Goal: Ask a question

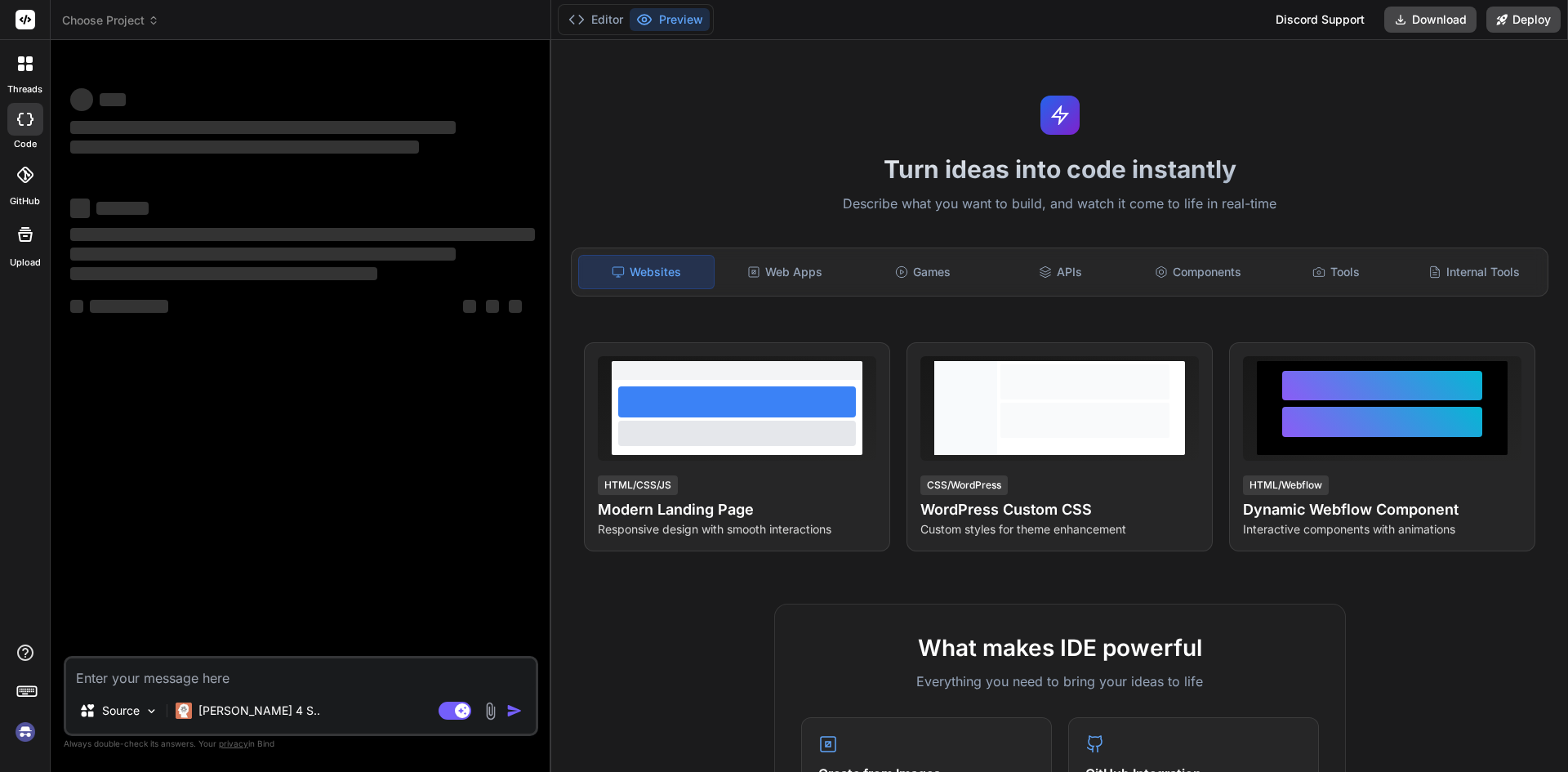
type textarea "x"
click at [171, 673] on textarea at bounding box center [301, 673] width 469 height 29
type textarea "Sheduler form .vue <template> <div class="modal fade" id="newTask" data-bs-back…"
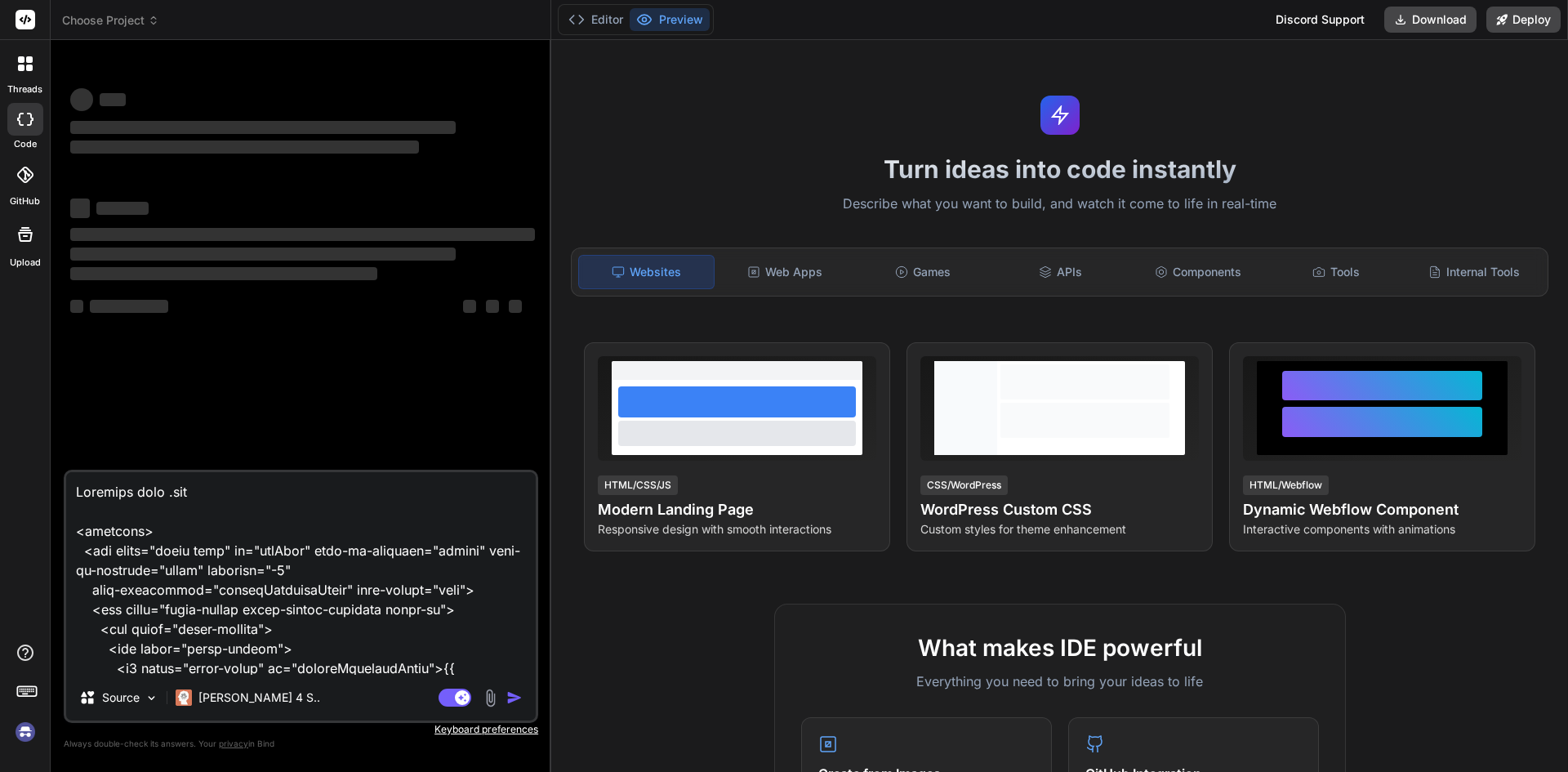
scroll to position [8510, 0]
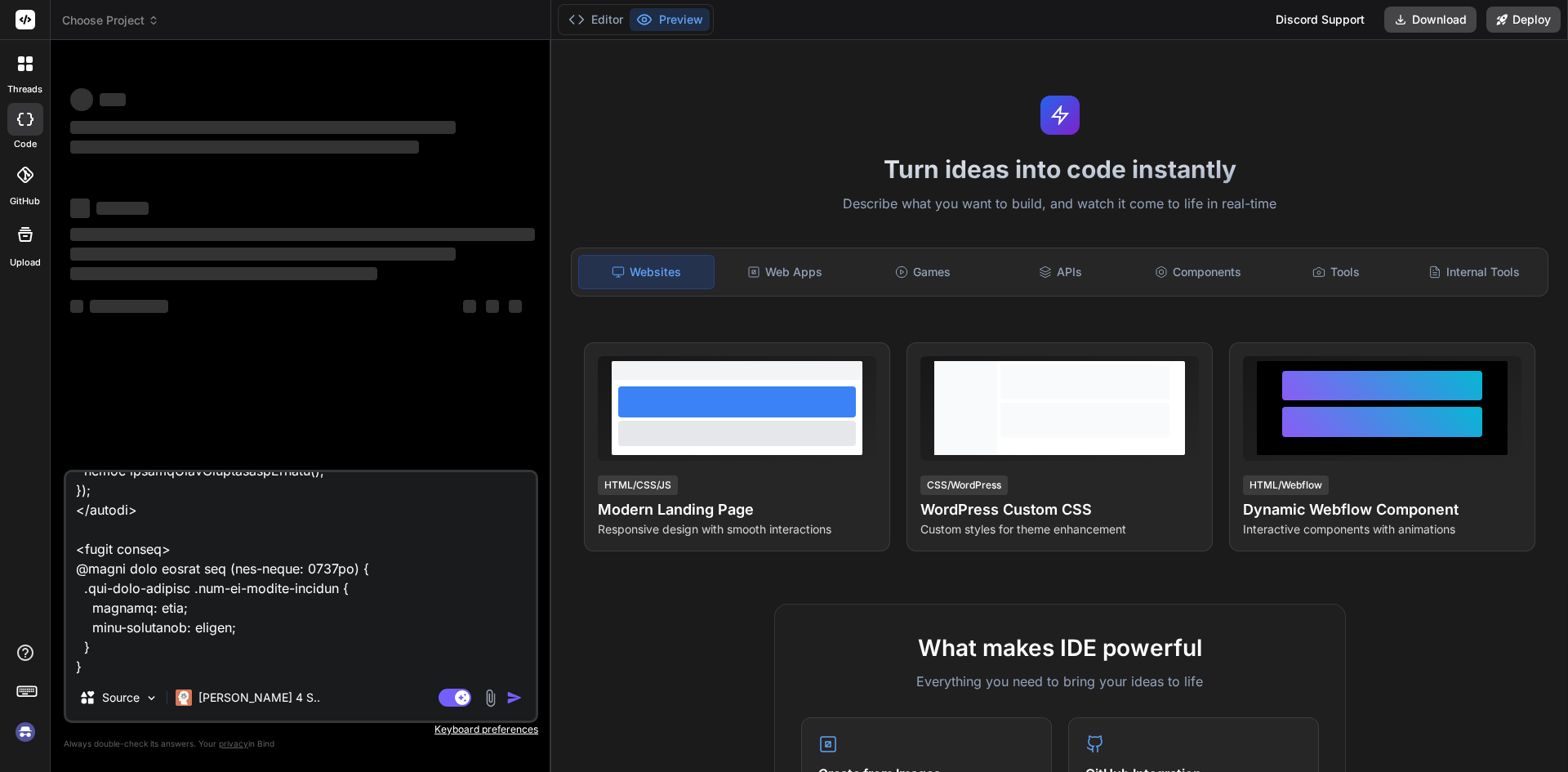
type textarea "x"
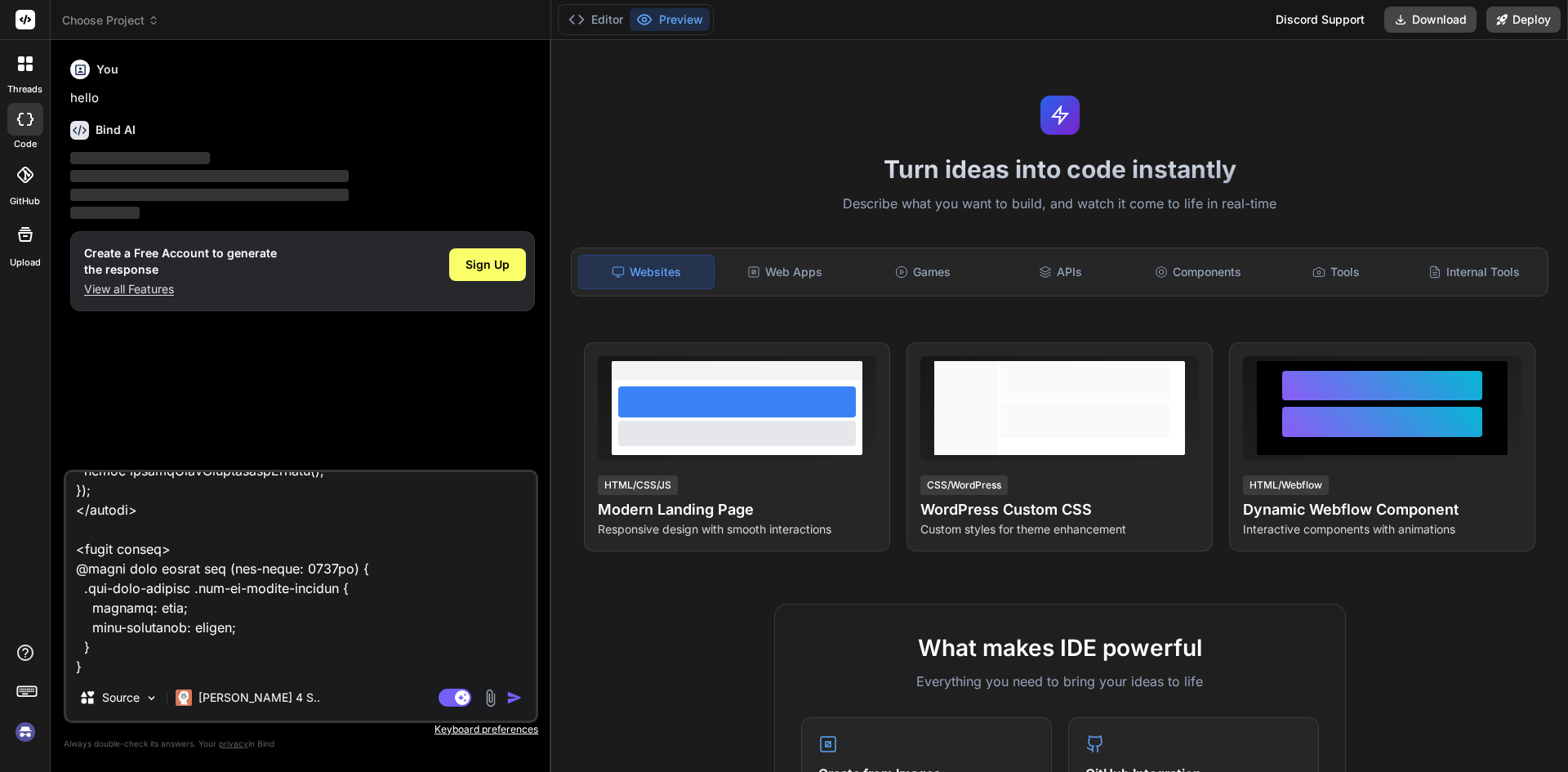
type textarea "Sheduler form .vue <template> <div class="modal fade" id="newTask" data-bs-back…"
click at [154, 273] on h1 "Create a Free Account to generate the response" at bounding box center [180, 261] width 192 height 33
click at [155, 288] on p "View all Features" at bounding box center [180, 289] width 192 height 17
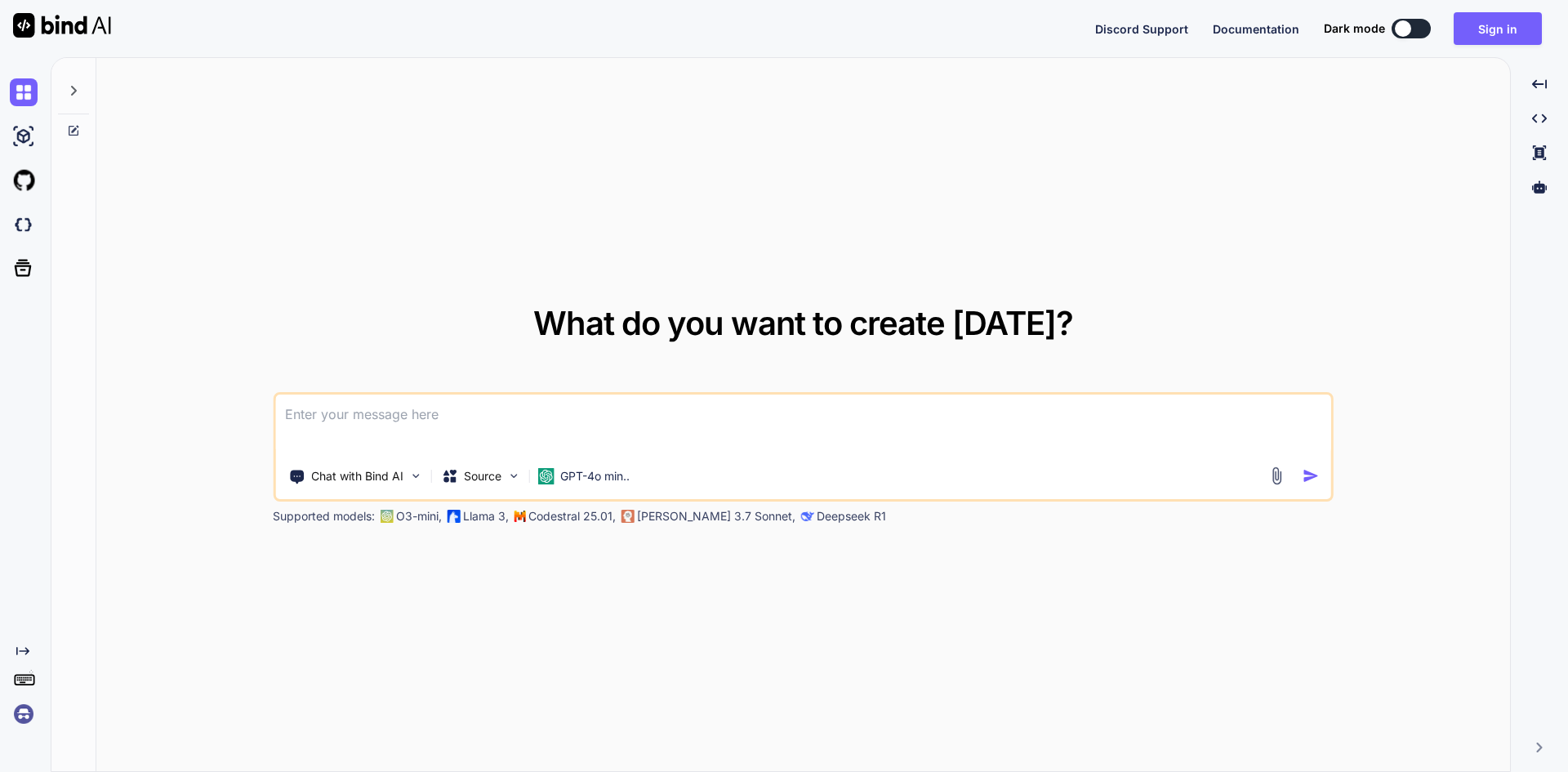
click at [408, 449] on textarea at bounding box center [802, 425] width 1056 height 61
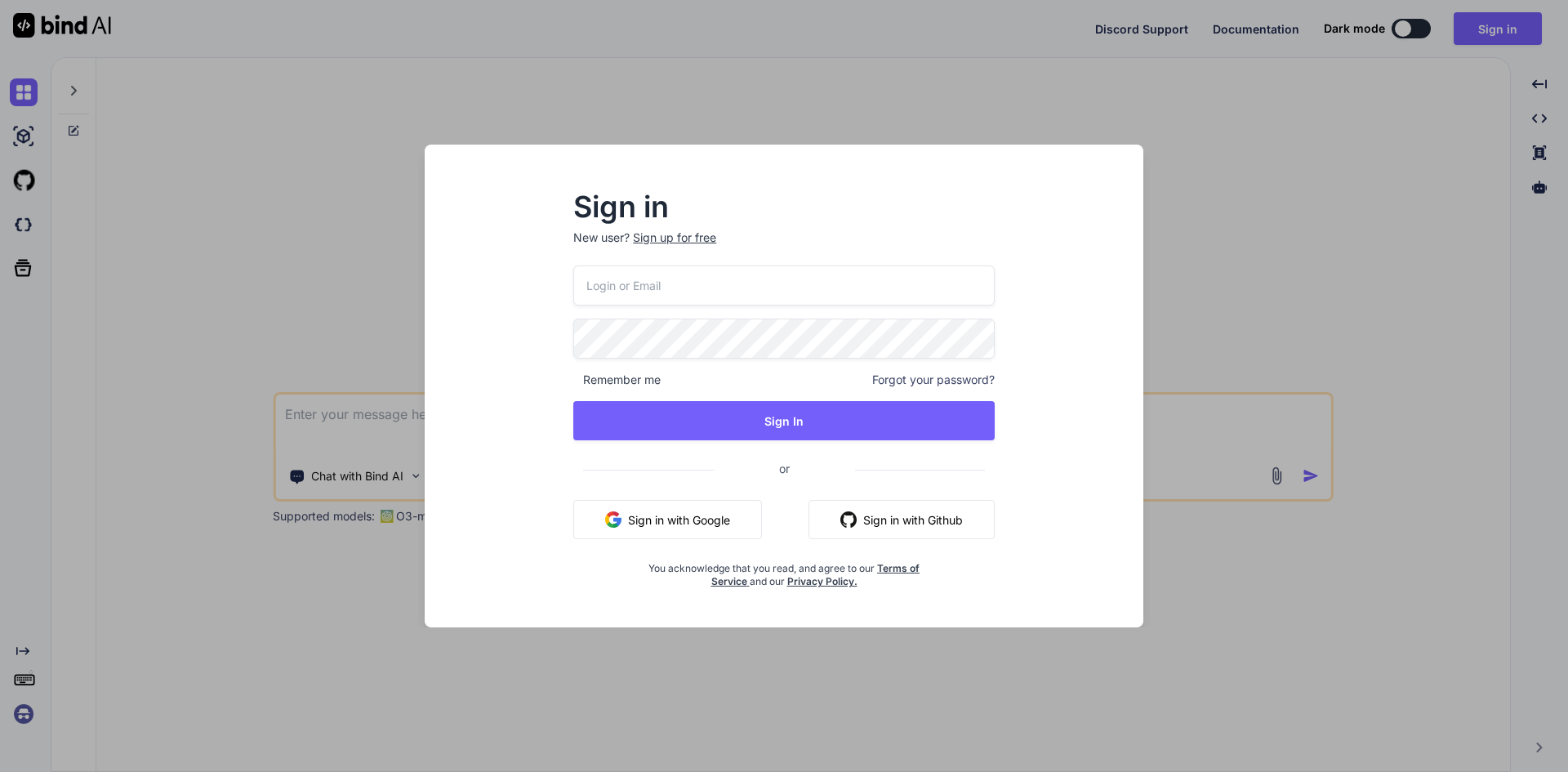
click at [680, 275] on input "email" at bounding box center [783, 286] width 421 height 40
type input "[EMAIL_ADDRESS][DOMAIN_NAME]"
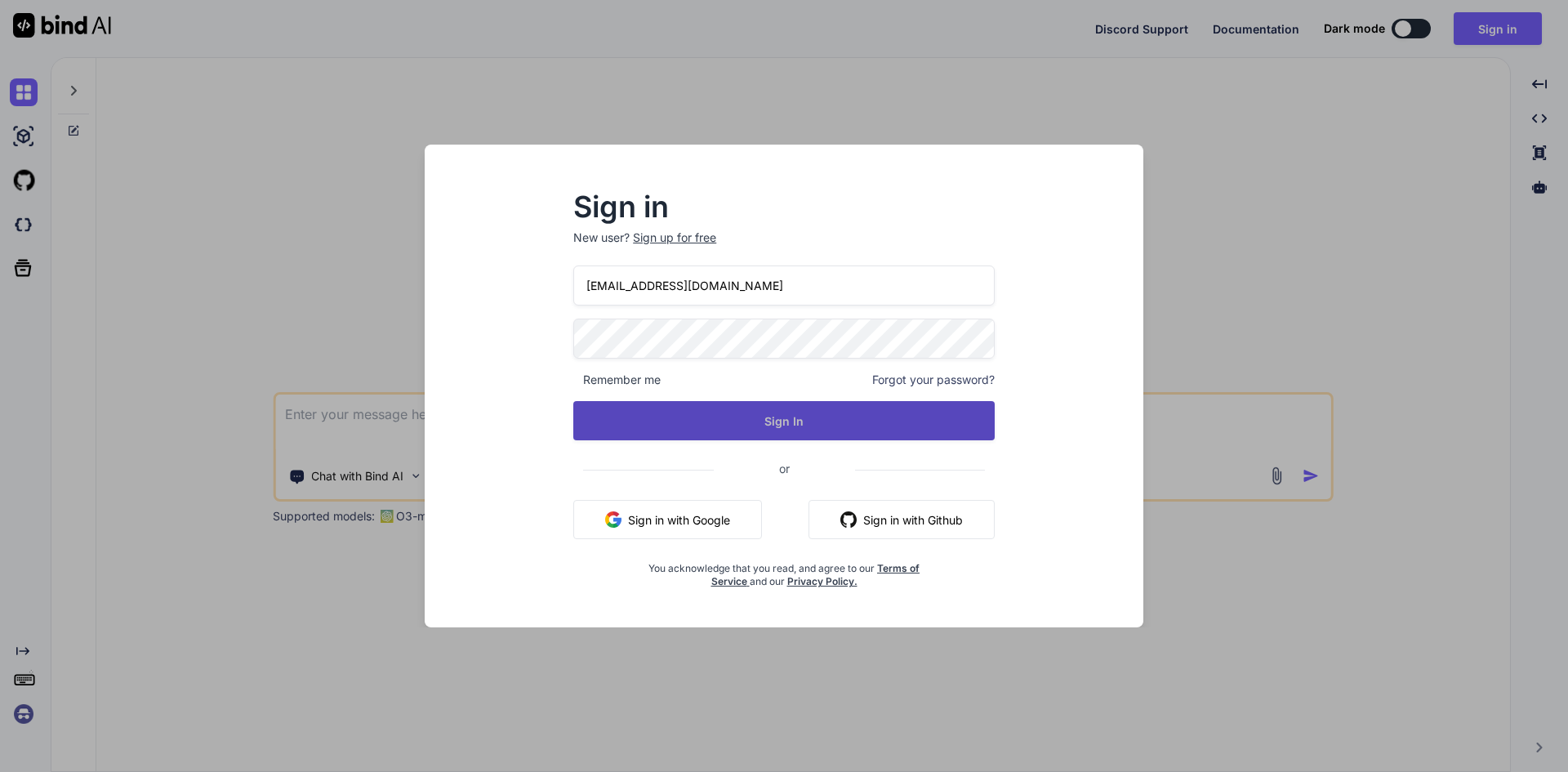
click at [711, 419] on button "Sign In" at bounding box center [783, 420] width 421 height 40
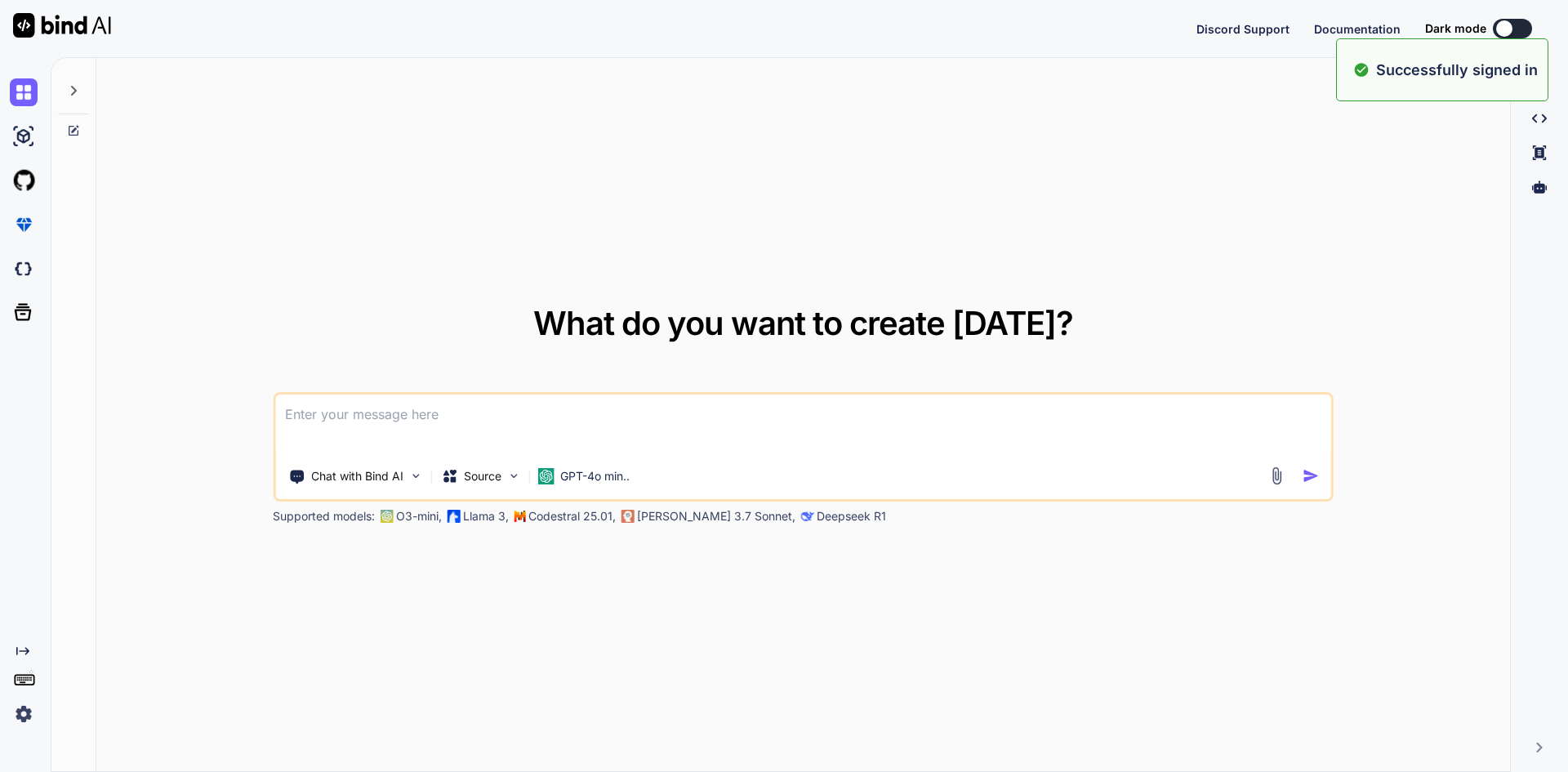
click at [500, 419] on textarea at bounding box center [802, 425] width 1056 height 61
type textarea "x"
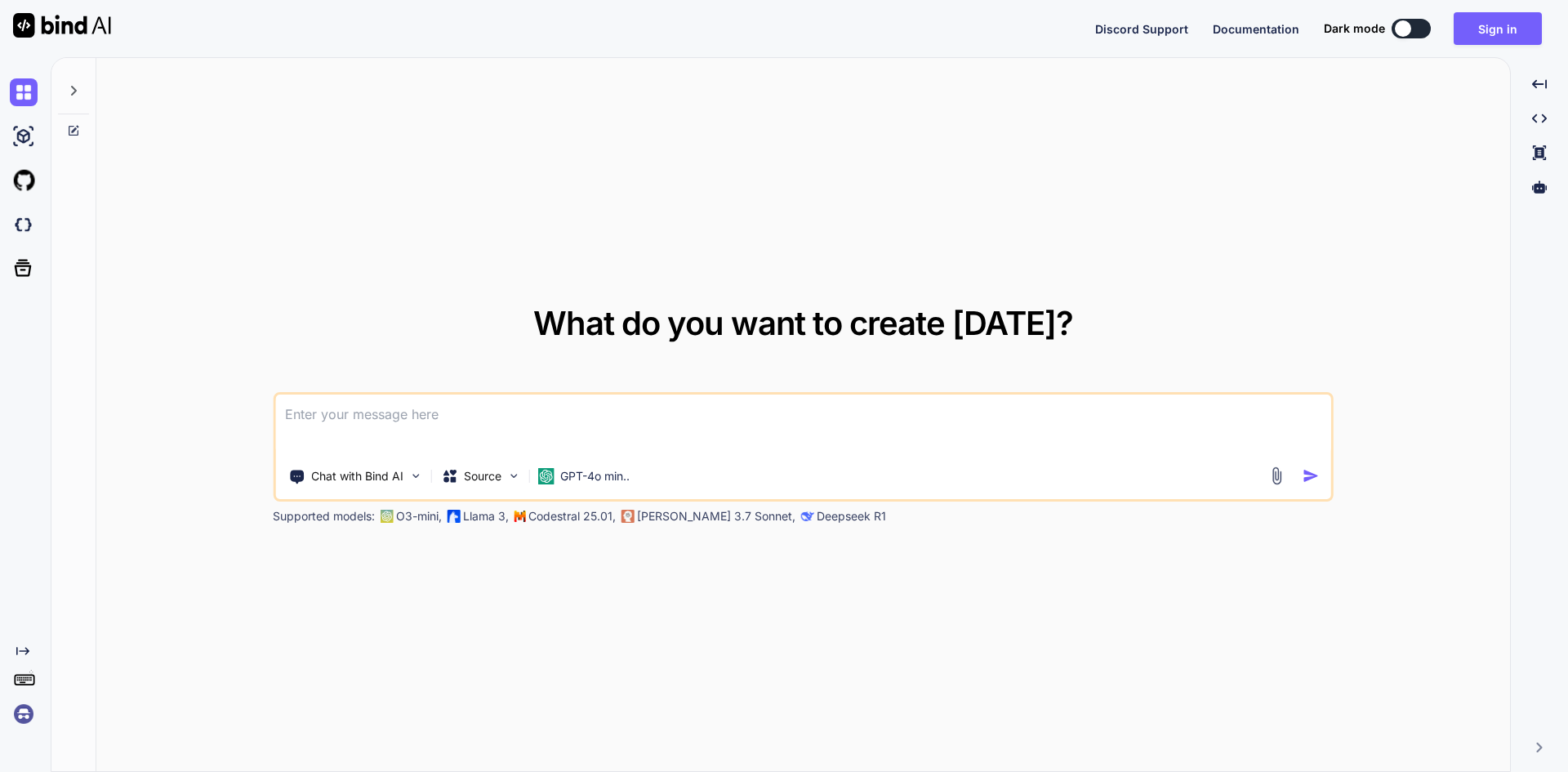
click at [410, 434] on textarea at bounding box center [802, 425] width 1056 height 61
paste textarea
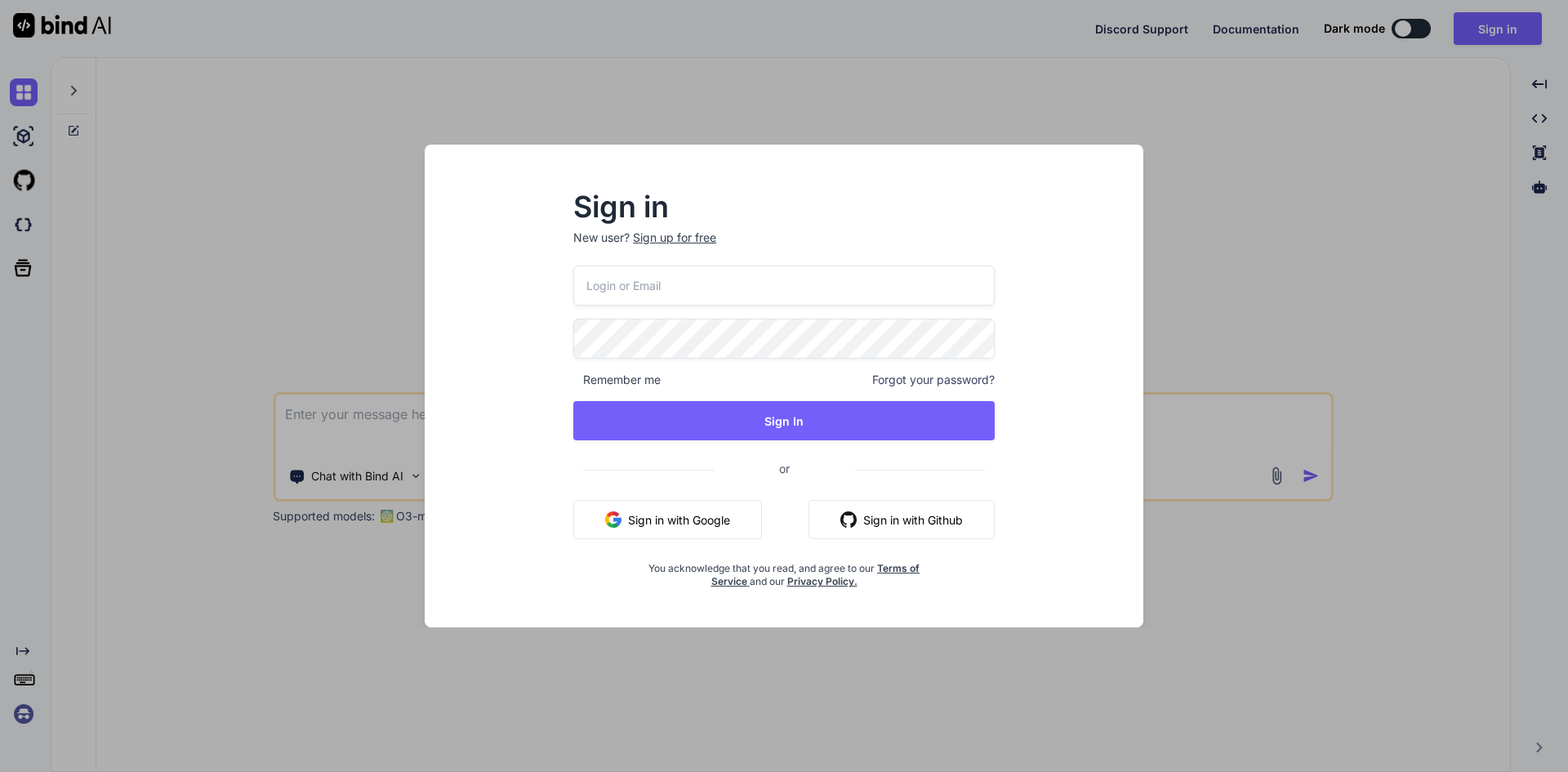
click at [656, 285] on input "email" at bounding box center [783, 286] width 421 height 40
type input "[EMAIL_ADDRESS][DOMAIN_NAME]"
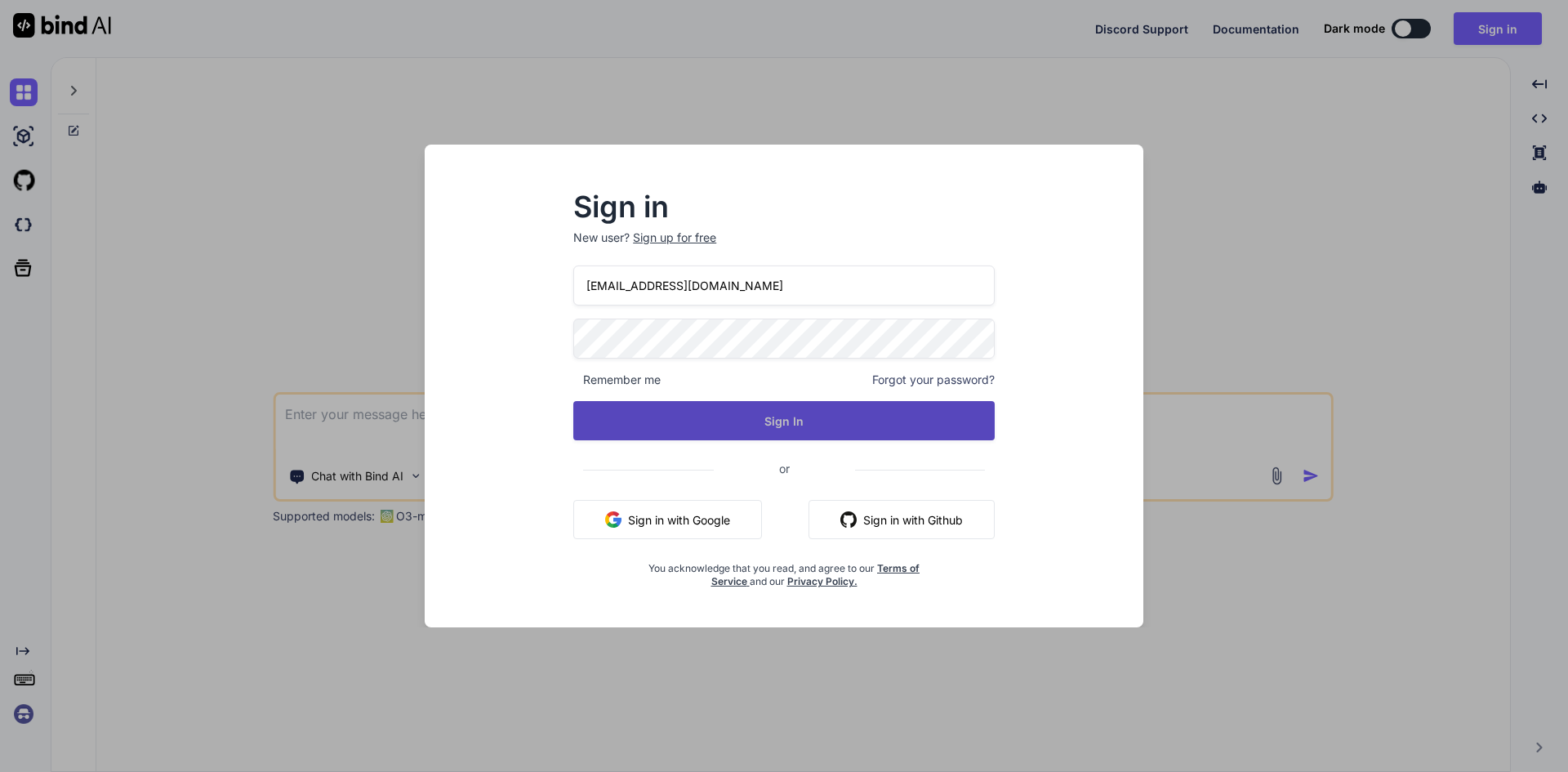
click at [729, 431] on button "Sign In" at bounding box center [783, 420] width 421 height 40
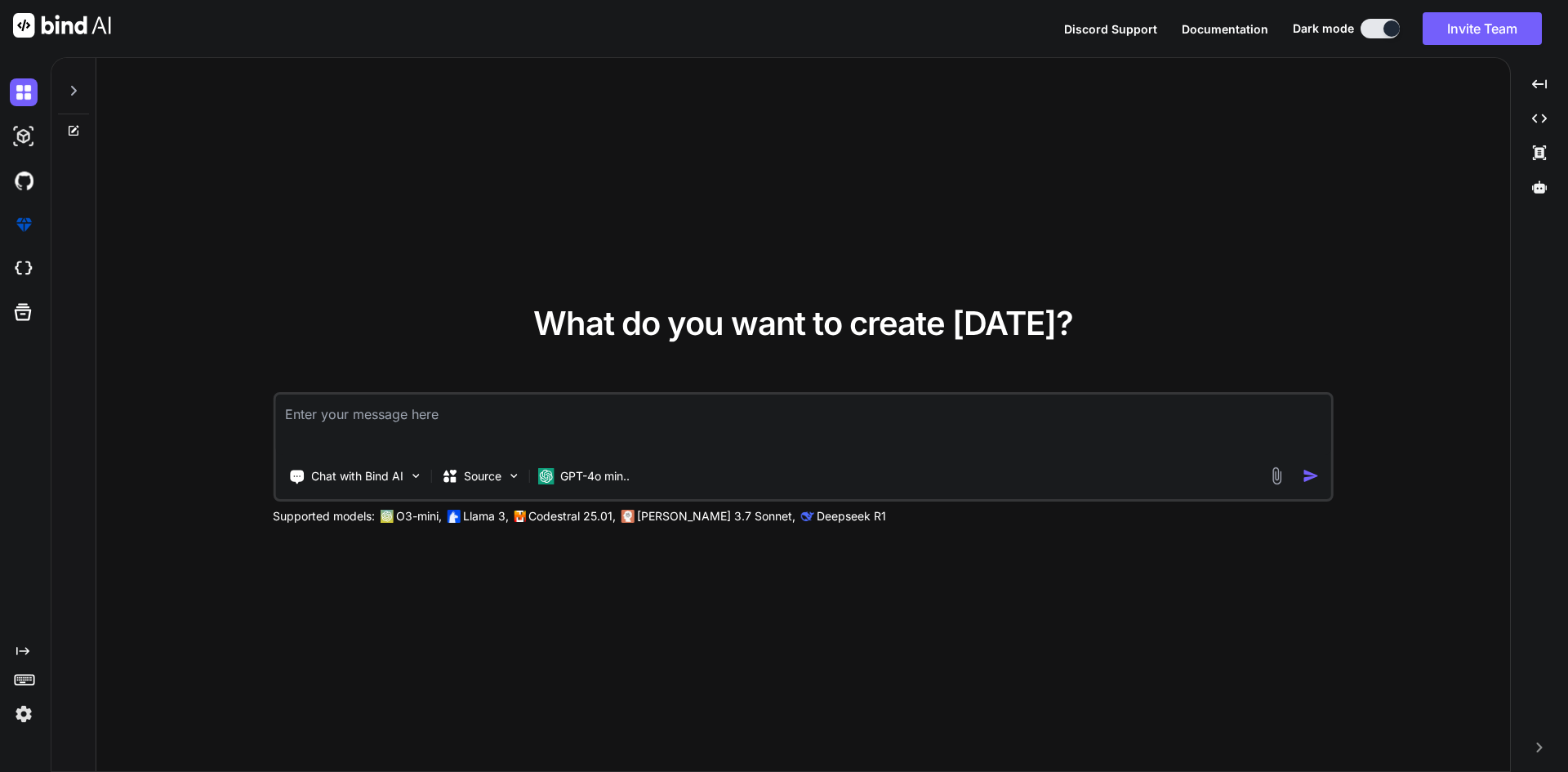
click at [440, 419] on textarea at bounding box center [802, 425] width 1056 height 61
paste textarea "Sheduler form .vue <template> <div class="modal fade" id="newTask" data-bs-back…"
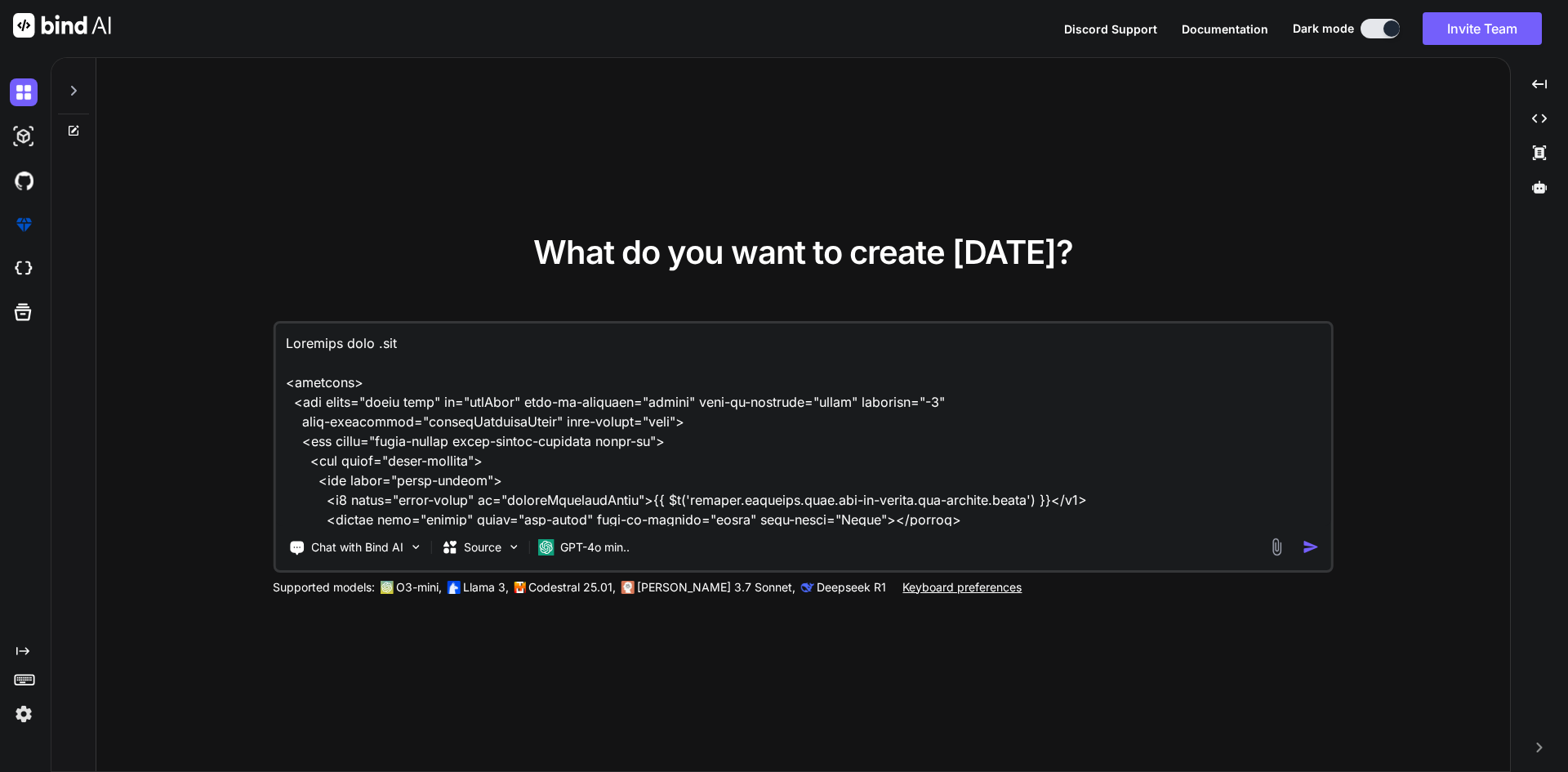
click at [290, 340] on textarea at bounding box center [802, 425] width 1056 height 202
click at [287, 339] on textarea at bounding box center [802, 425] width 1056 height 202
click at [346, 349] on textarea at bounding box center [802, 425] width 1056 height 202
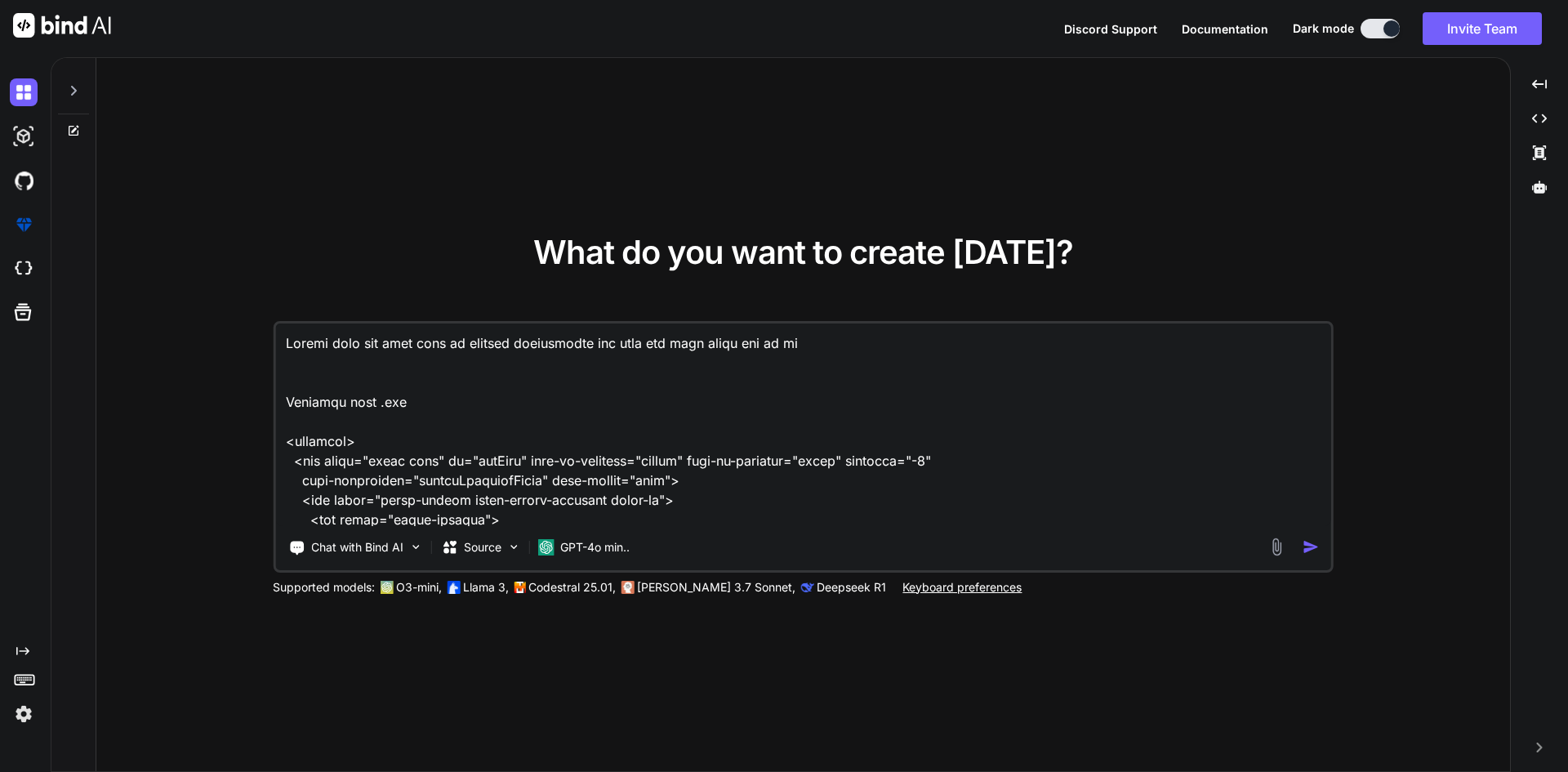
type textarea "Submit form and send data in another compoenents for list and save using api in…"
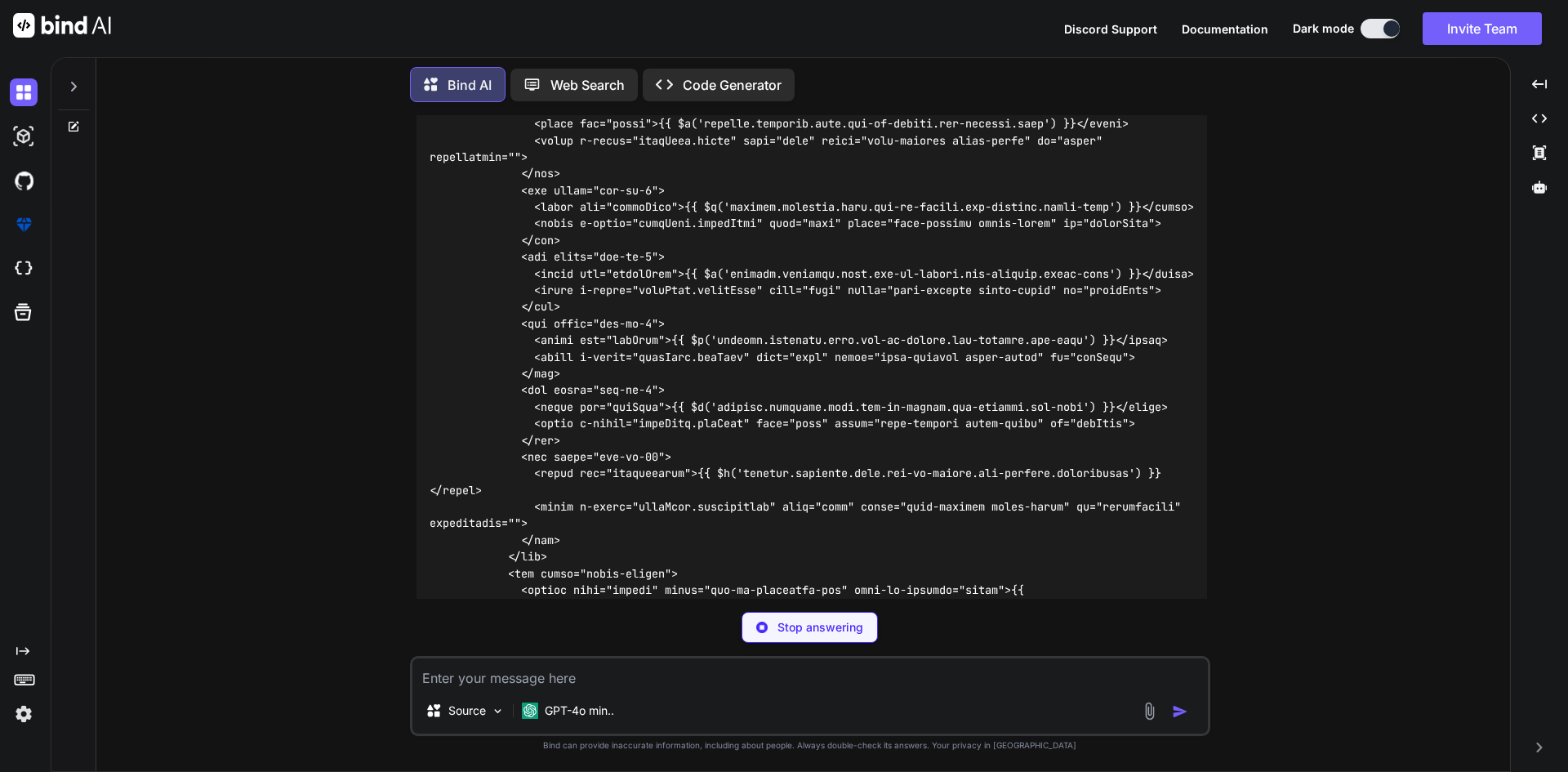
scroll to position [2336, 0]
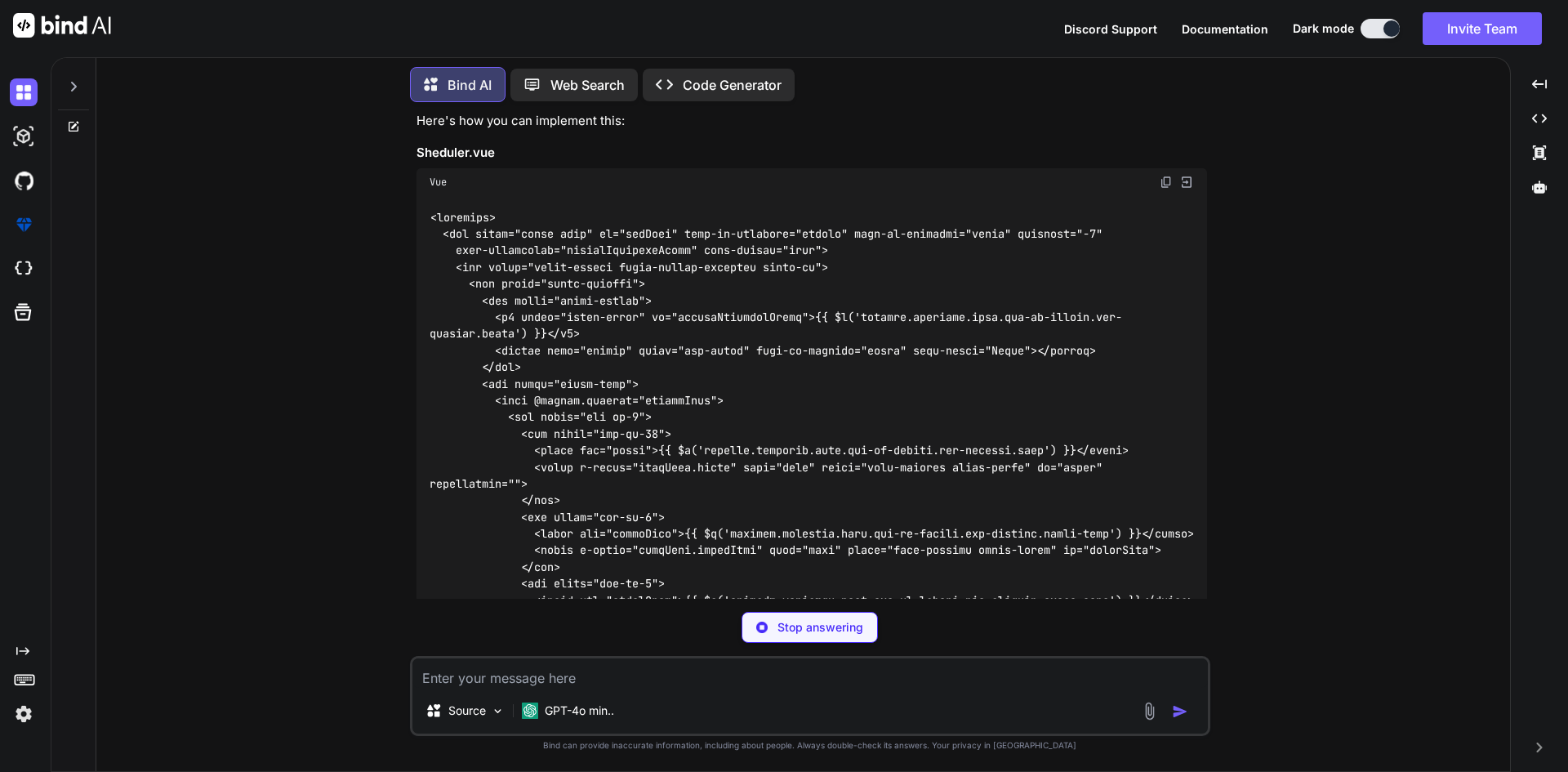
click at [1167, 176] on img at bounding box center [1165, 182] width 13 height 13
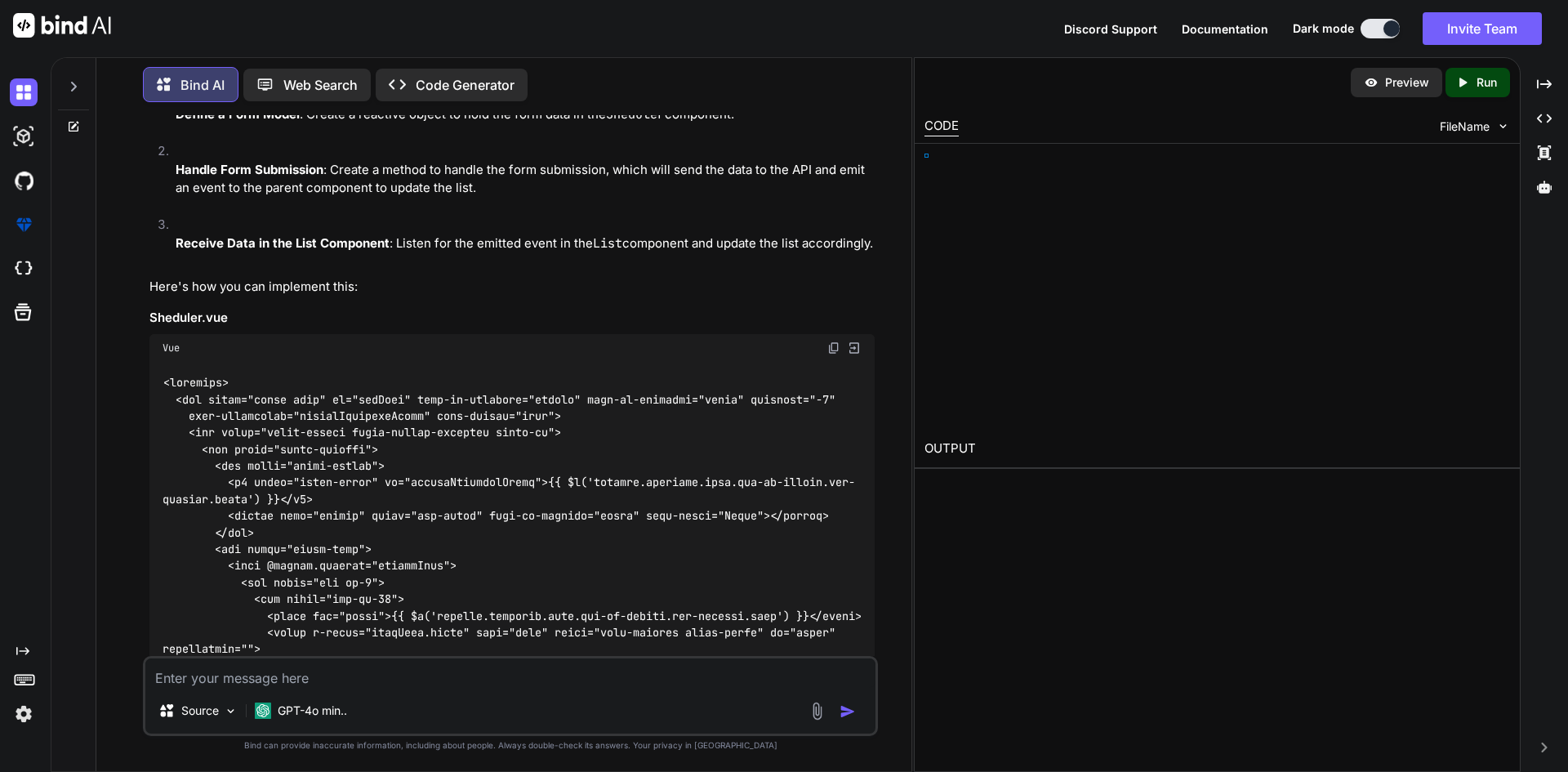
scroll to position [2520, 0]
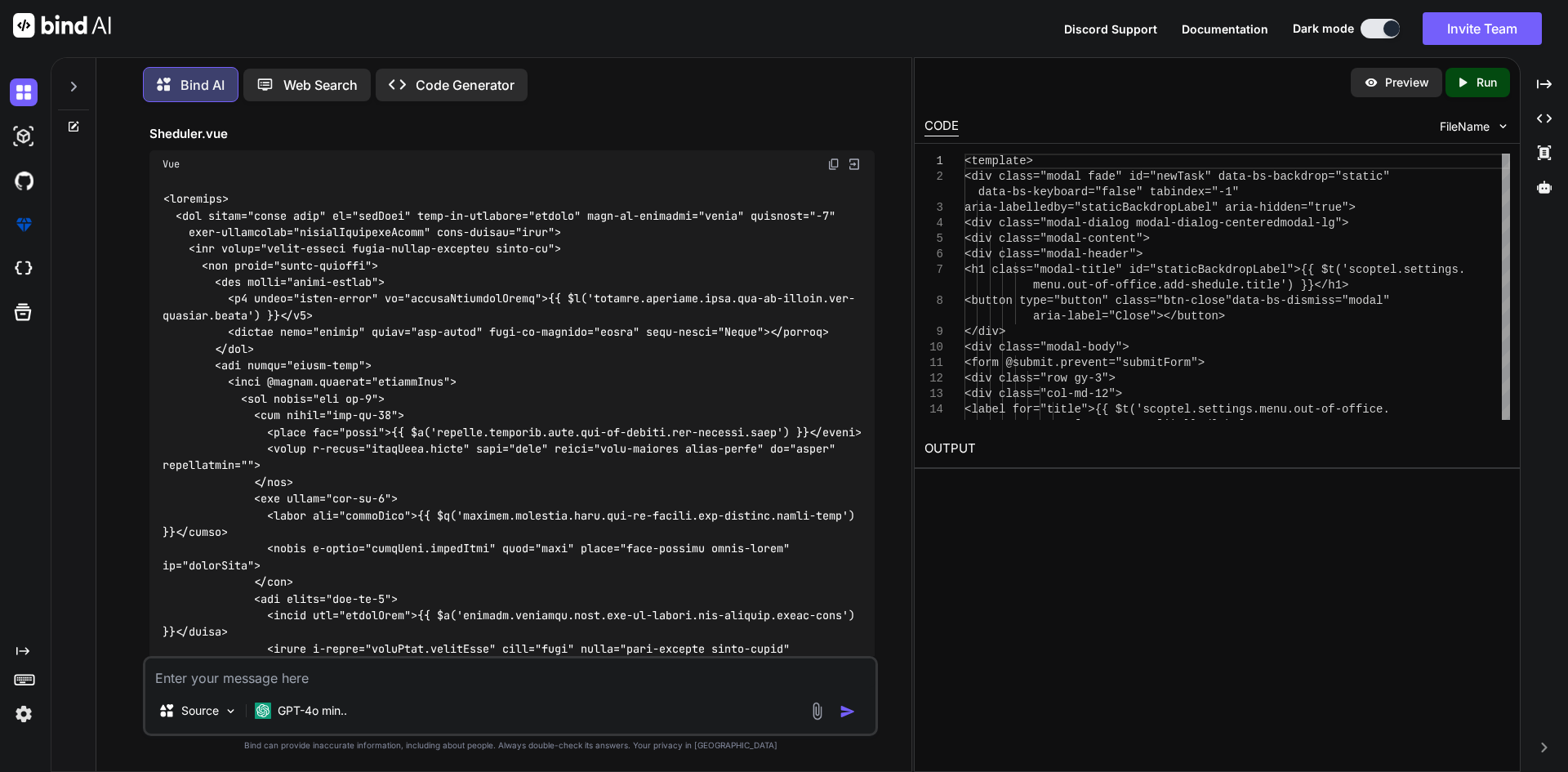
click at [833, 157] on img at bounding box center [833, 164] width 13 height 13
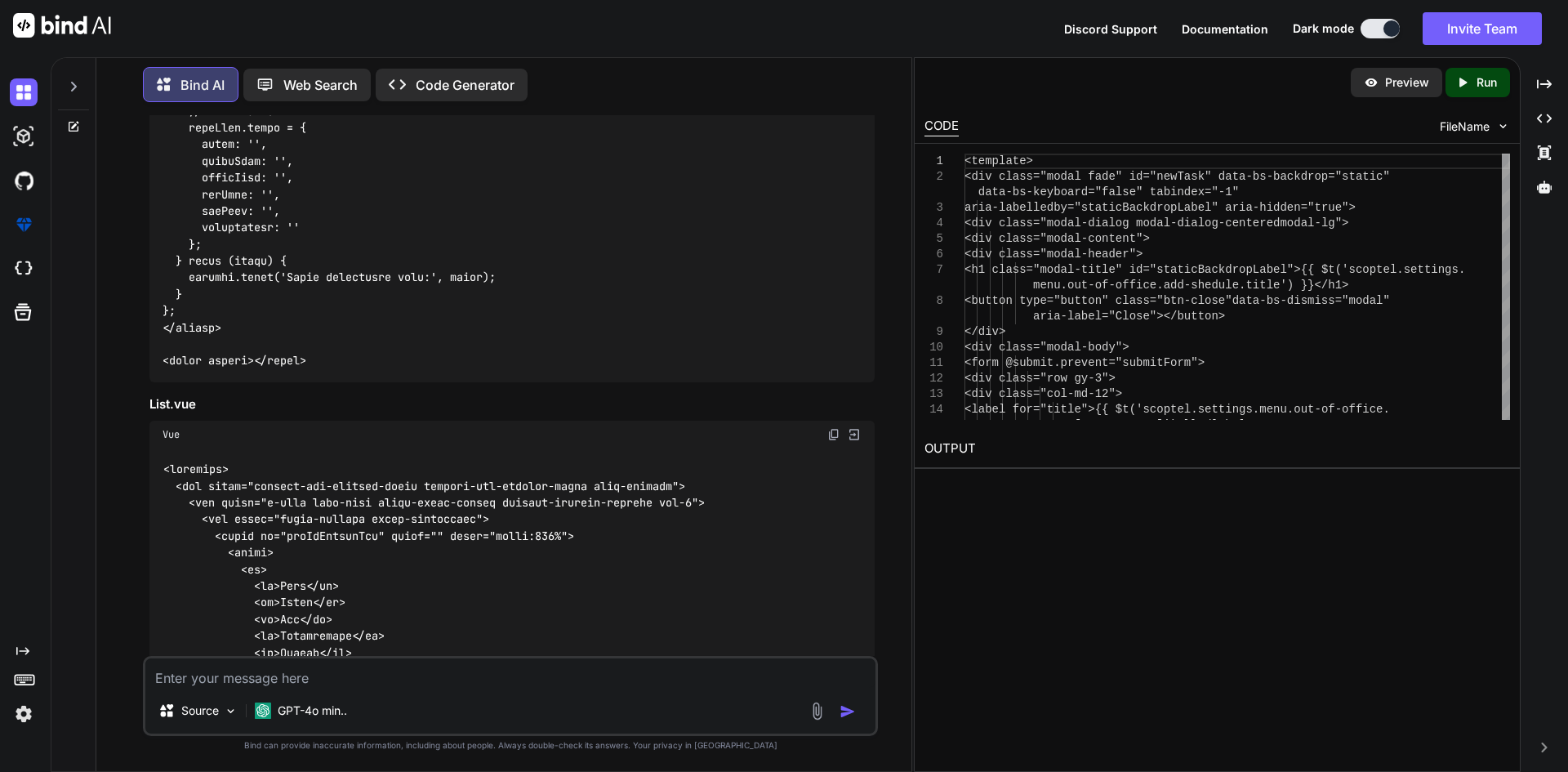
scroll to position [4154, 0]
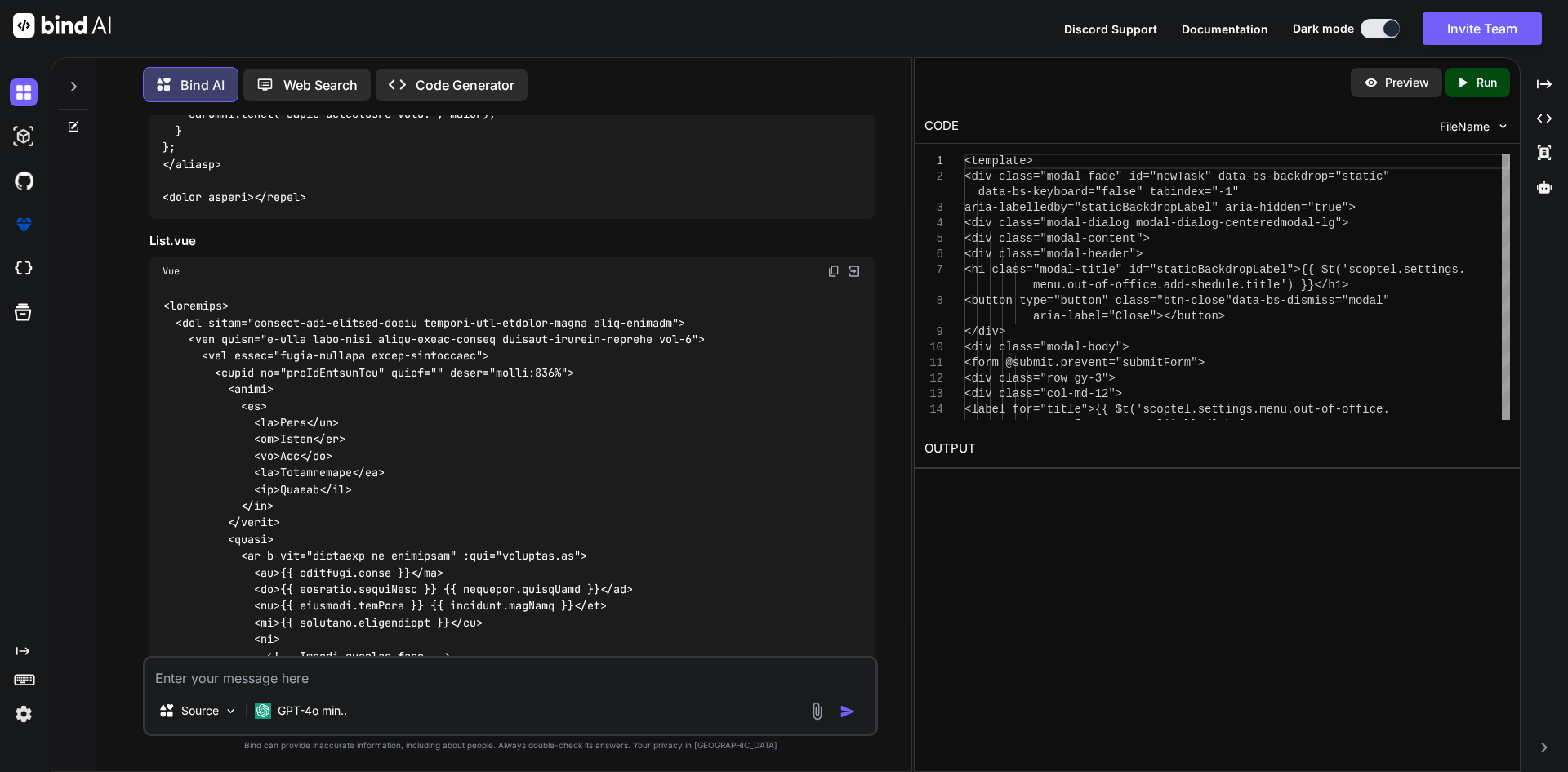
click at [213, 349] on code at bounding box center [469, 705] width 614 height 816
click at [215, 354] on code at bounding box center [469, 705] width 614 height 816
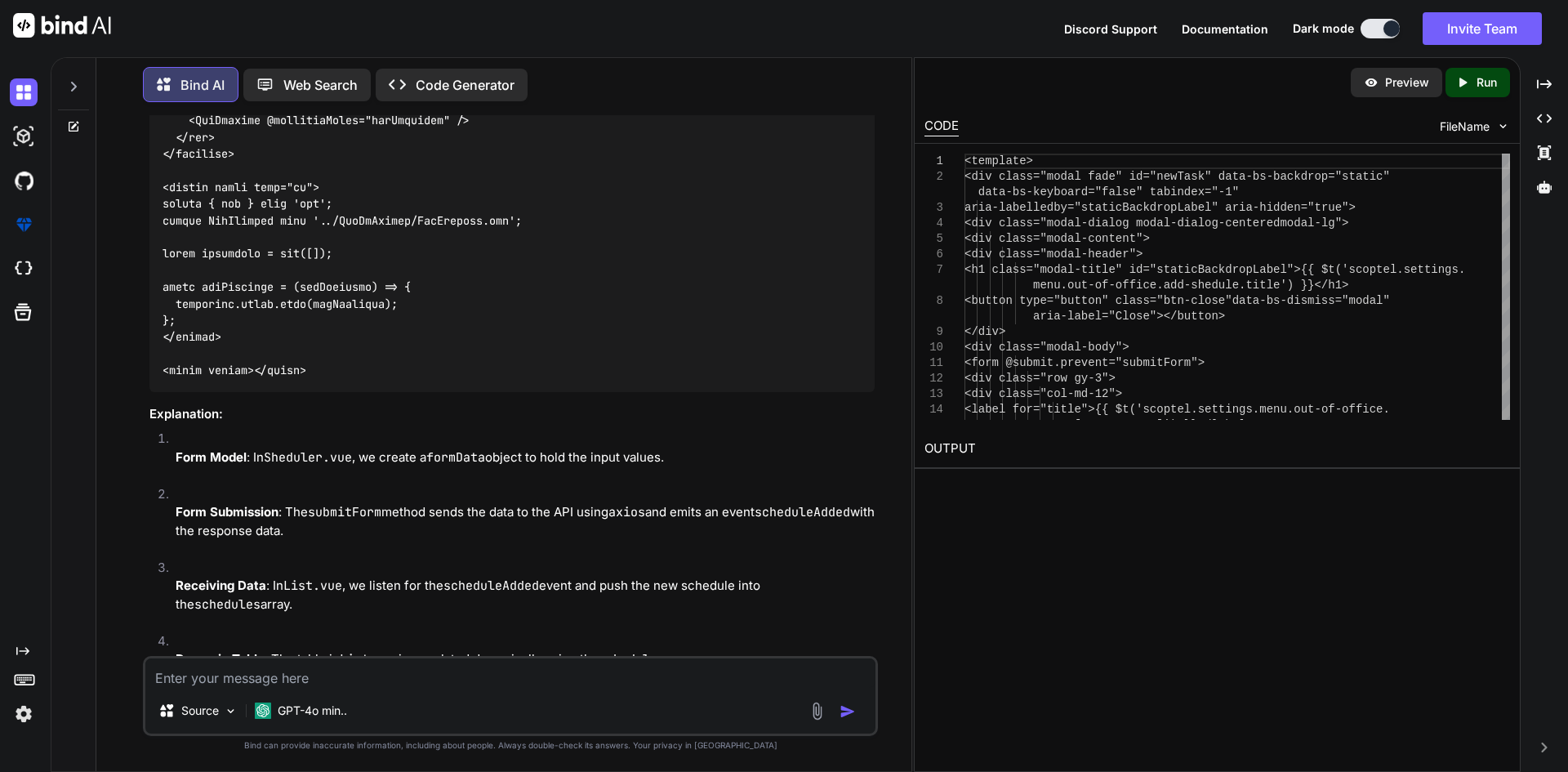
scroll to position [4807, 0]
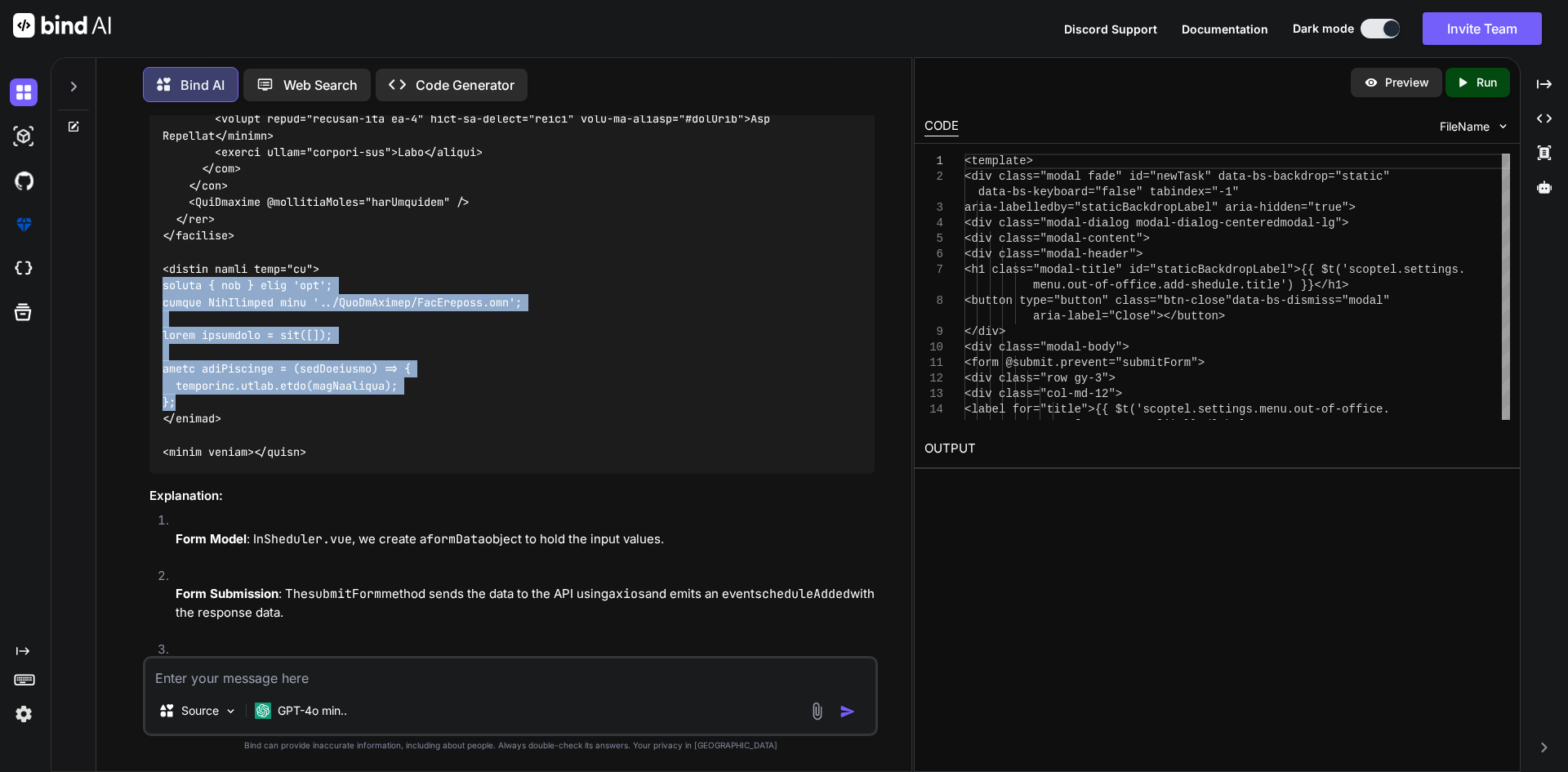
drag, startPoint x: 175, startPoint y: 397, endPoint x: 157, endPoint y: 291, distance: 107.5
click at [157, 291] on div at bounding box center [512, 53] width 725 height 842
copy code "import { ref } from 'vue'; import AddShedule from '../OutOfOffice/AddShedule.vu…"
click at [208, 344] on div at bounding box center [512, 53] width 725 height 842
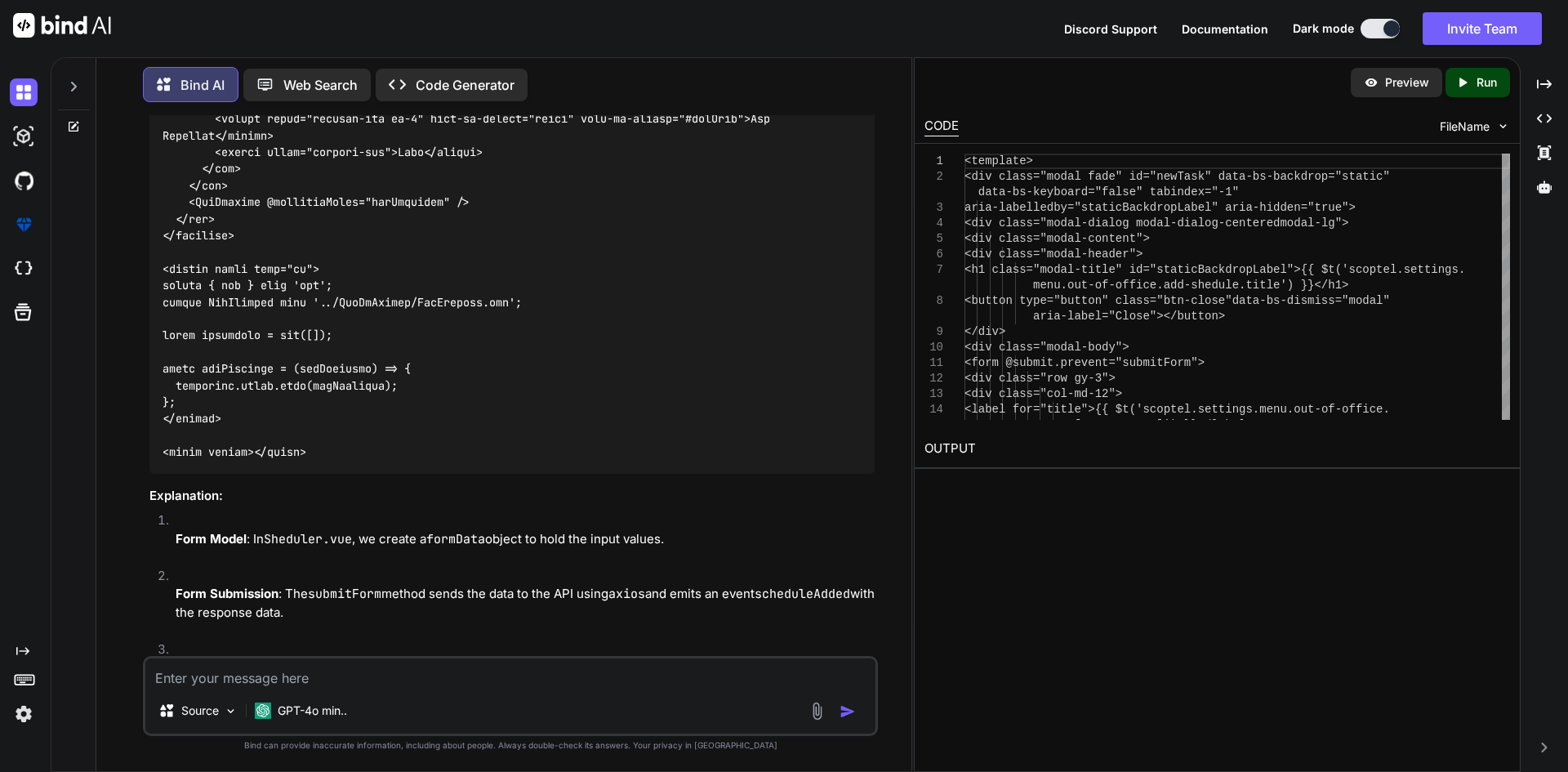
click at [228, 331] on code at bounding box center [469, 52] width 614 height 816
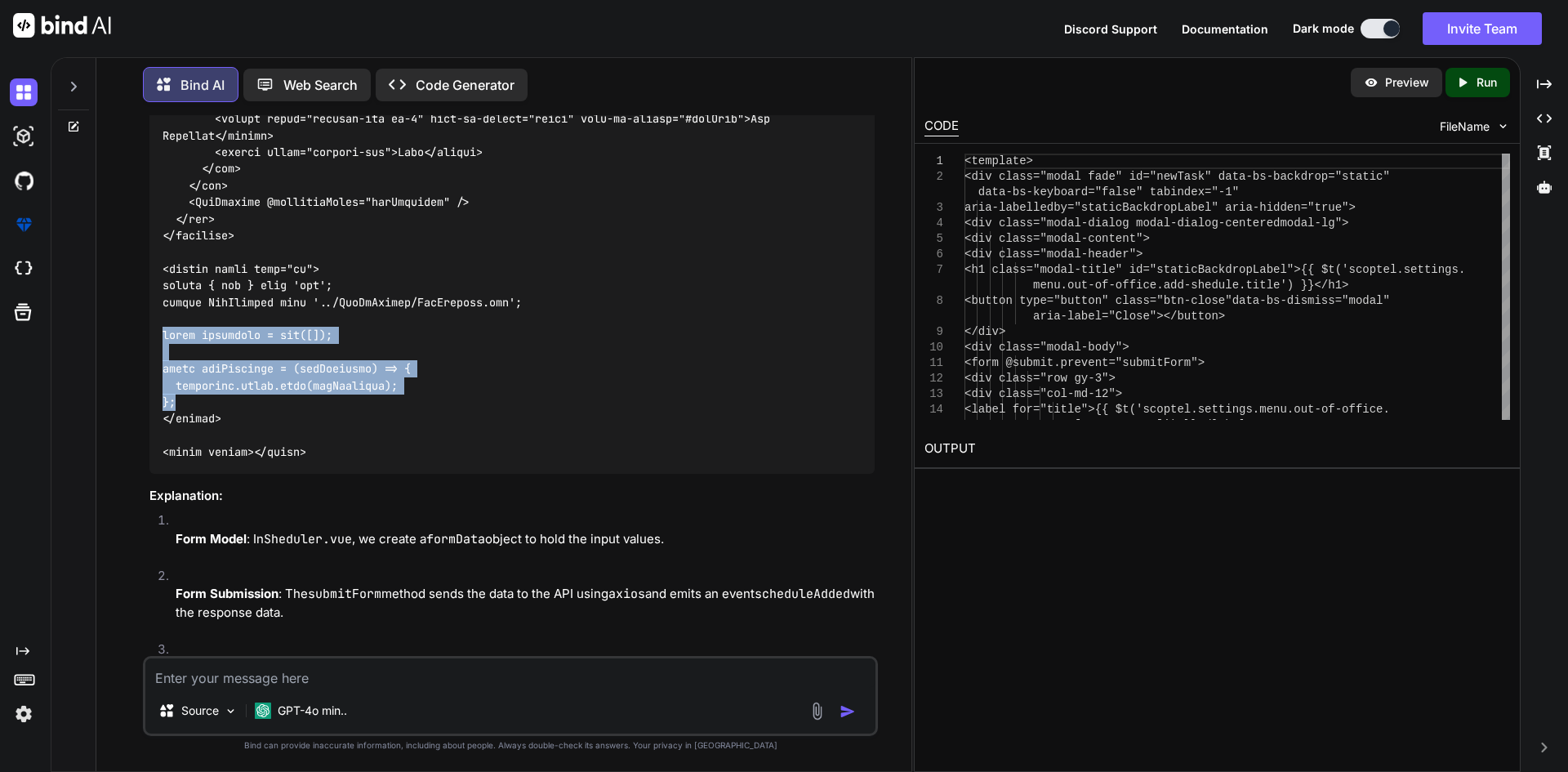
drag, startPoint x: 187, startPoint y: 398, endPoint x: 161, endPoint y: 339, distance: 64.5
click at [161, 339] on div at bounding box center [512, 53] width 725 height 842
copy code "const schedules = ref([]); const addSchedule = (newSchedule) => { schedules.val…"
click at [231, 329] on code at bounding box center [469, 52] width 614 height 816
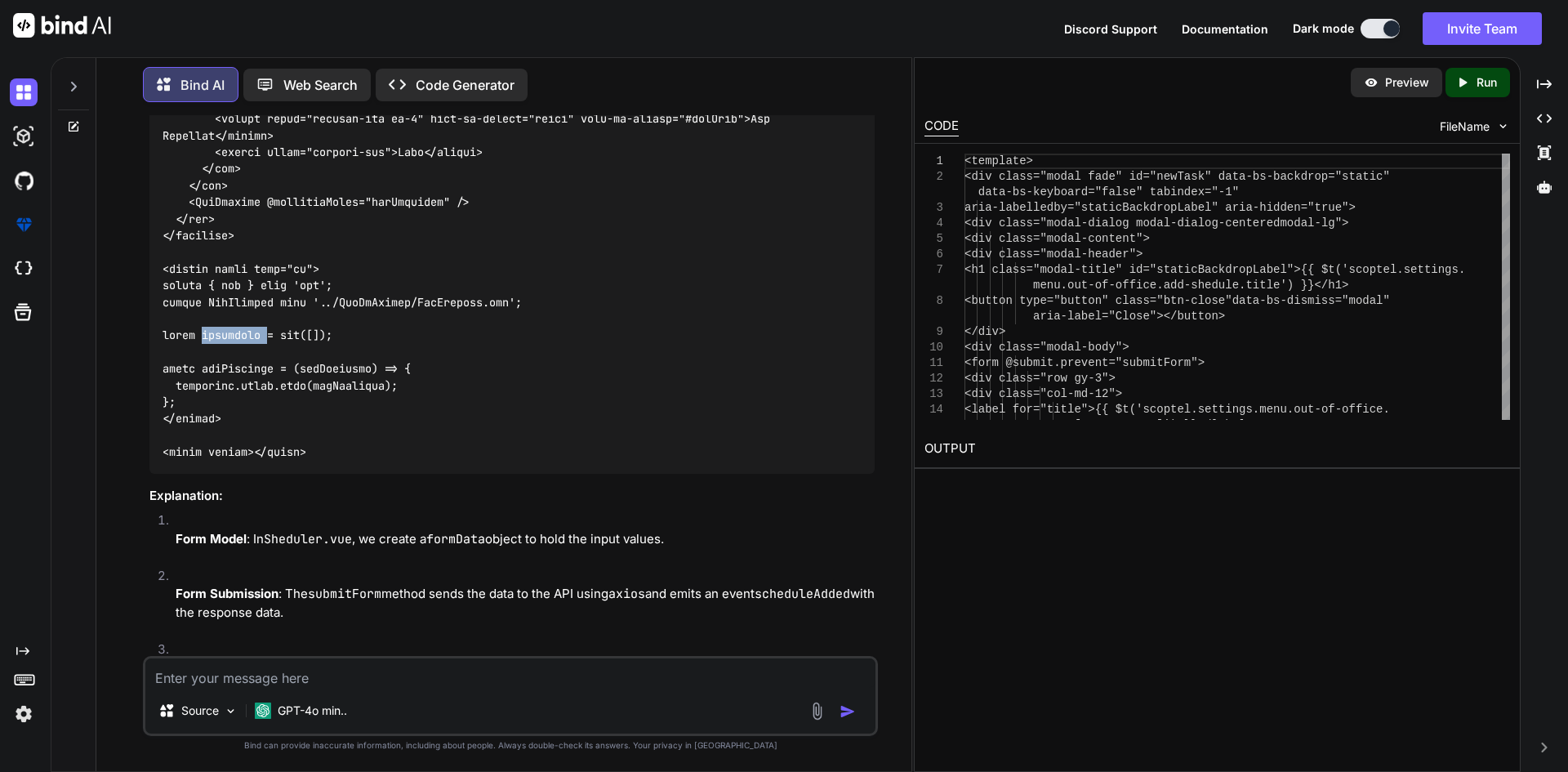
click at [231, 328] on code at bounding box center [469, 52] width 614 height 816
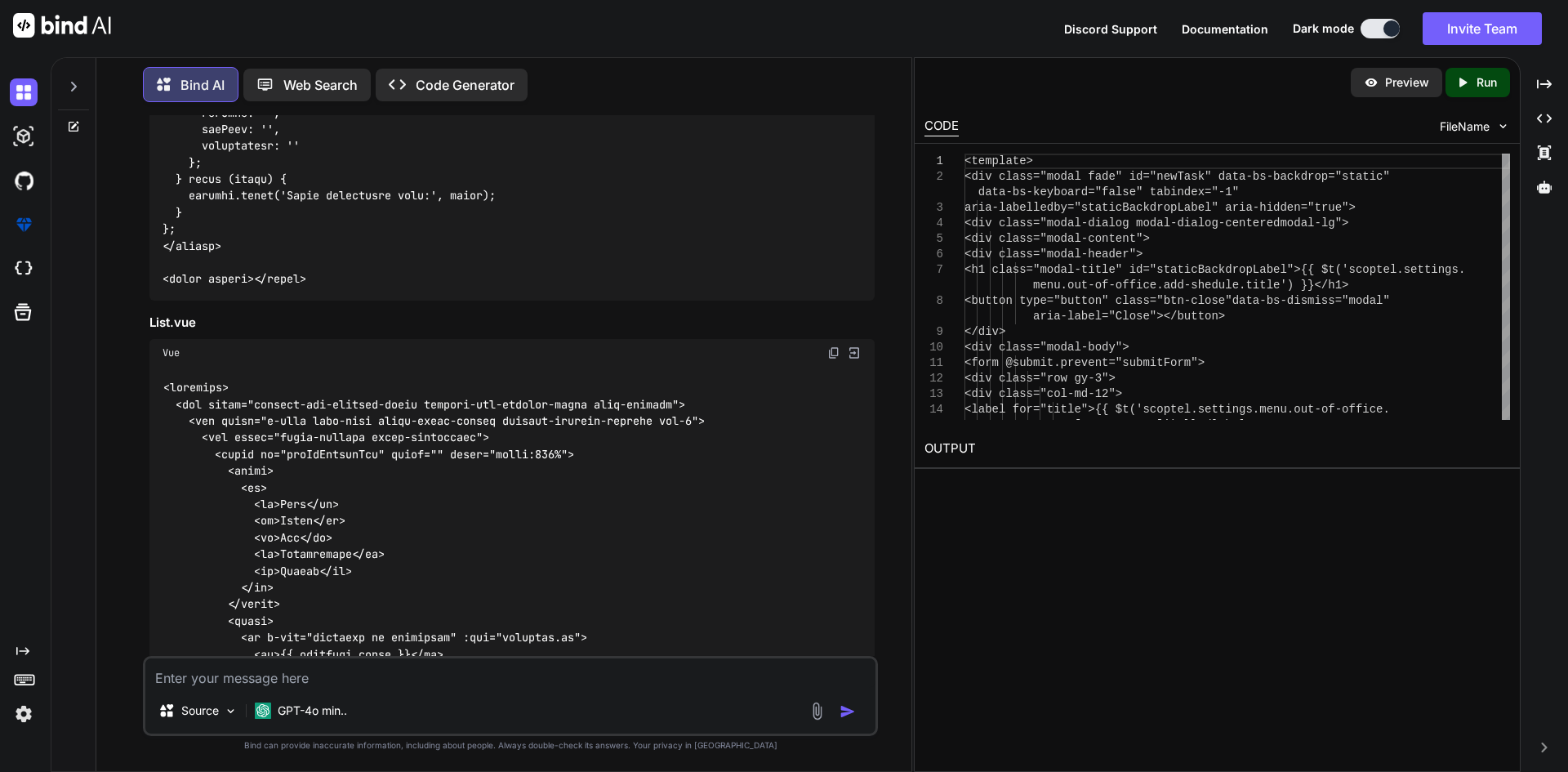
scroll to position [4317, 0]
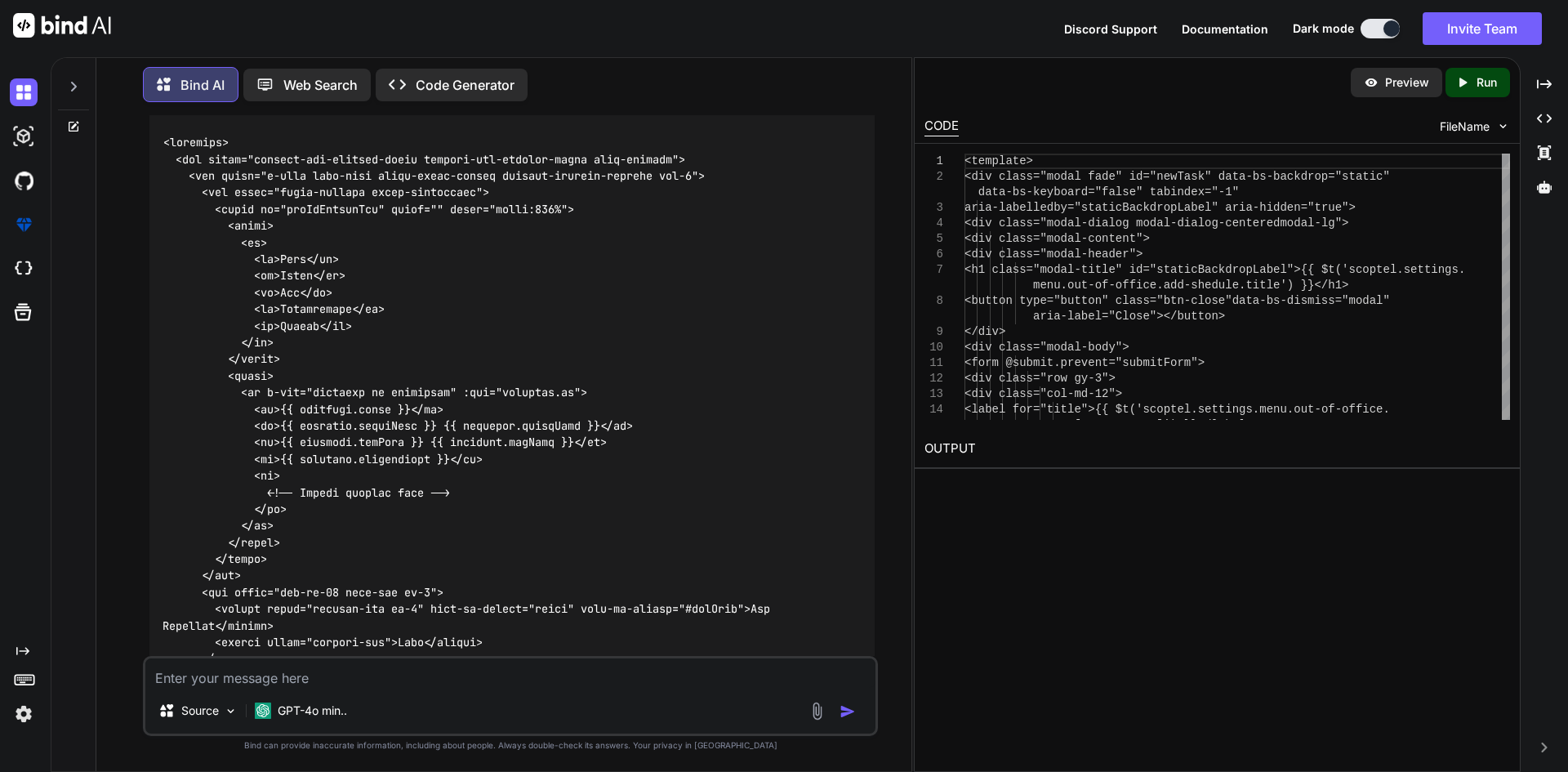
click at [271, 408] on code at bounding box center [469, 542] width 614 height 816
click at [270, 407] on code at bounding box center [469, 542] width 614 height 816
click at [230, 376] on code at bounding box center [469, 542] width 614 height 816
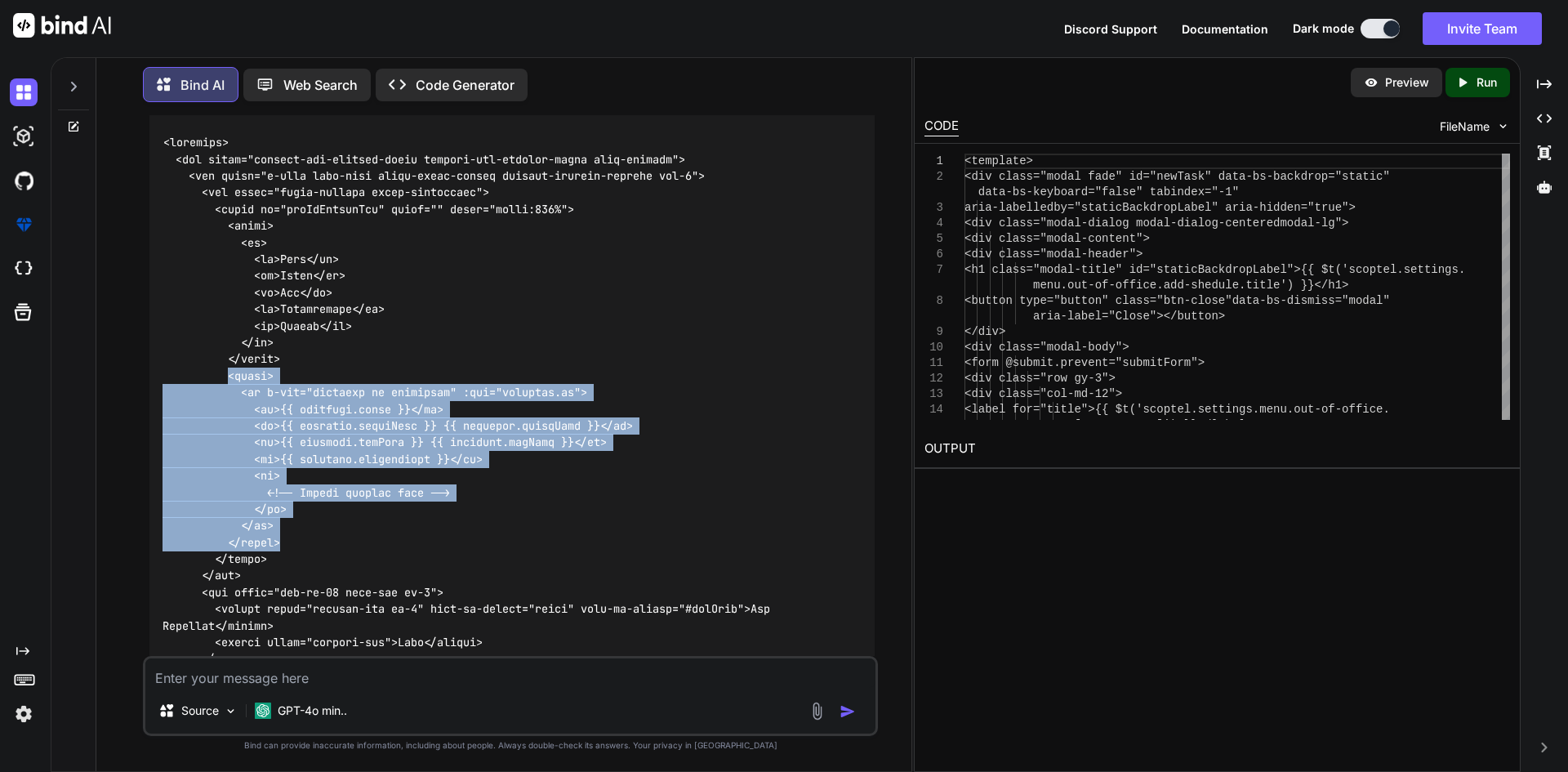
drag, startPoint x: 229, startPoint y: 376, endPoint x: 285, endPoint y: 536, distance: 169.5
click at [285, 536] on div at bounding box center [512, 543] width 725 height 842
copy code "<tbody> <tr v-for="schedule in schedules" :key="[DOMAIN_NAME]"> <td>{{ schedule…"
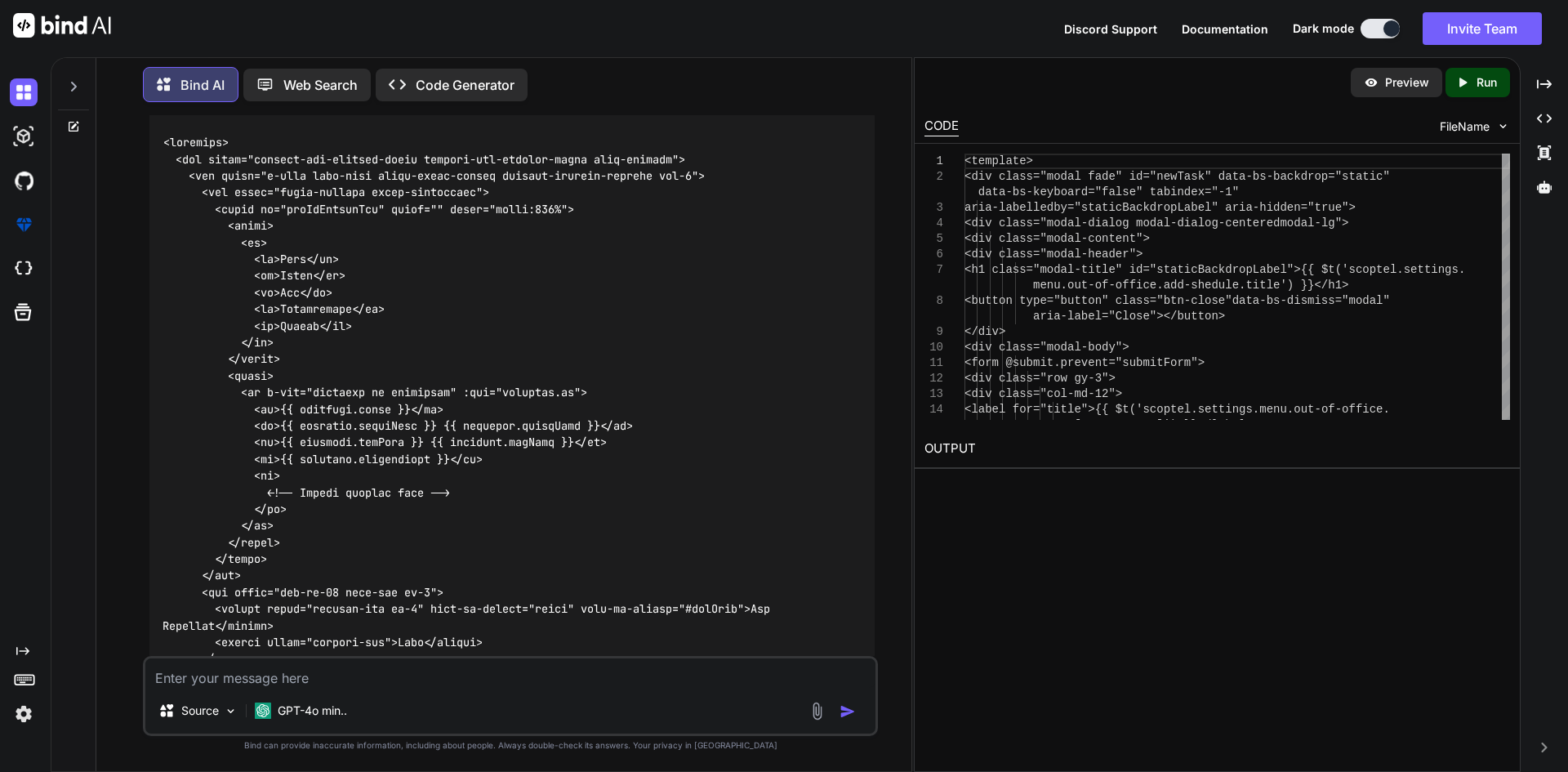
click at [329, 218] on div at bounding box center [512, 543] width 725 height 842
click at [268, 541] on code at bounding box center [469, 542] width 614 height 816
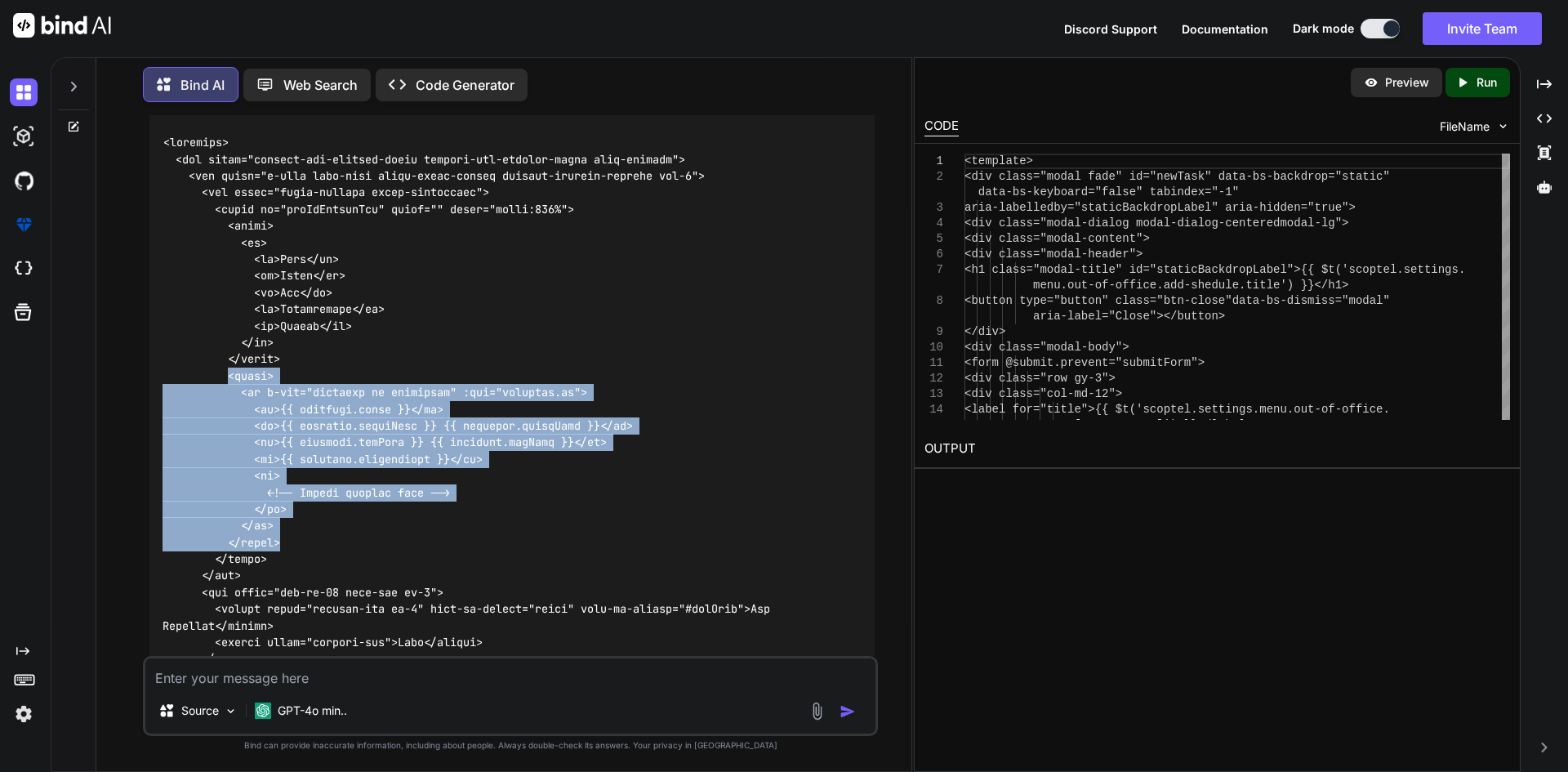
copy code "<tbody> <tr v-for="schedule in schedules" :key="[DOMAIN_NAME]"> <td>{{ schedule…"
drag, startPoint x: 291, startPoint y: 534, endPoint x: 226, endPoint y: 376, distance: 170.8
click at [226, 376] on div at bounding box center [512, 543] width 725 height 842
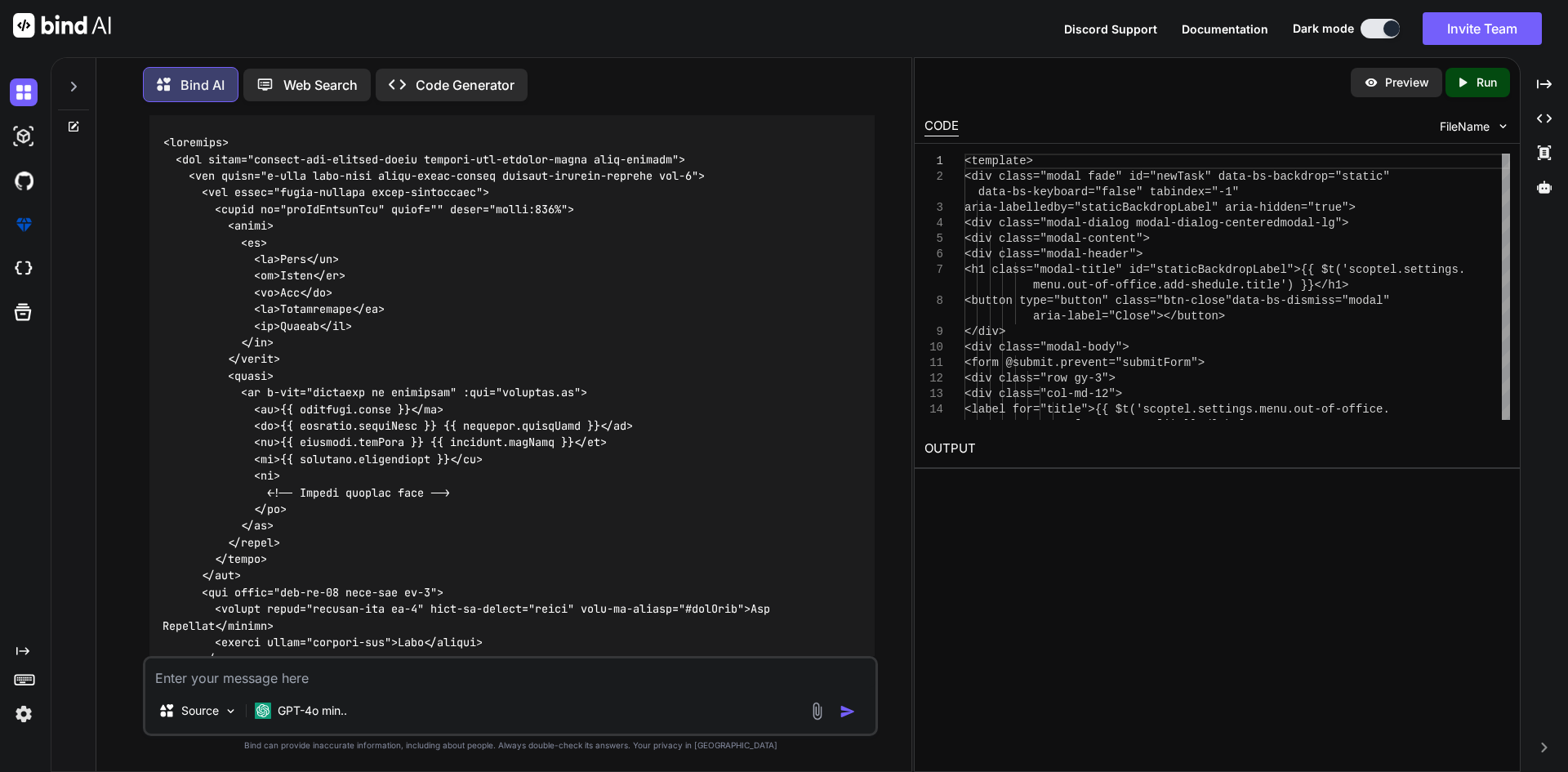
click at [390, 679] on textarea at bounding box center [510, 673] width 730 height 29
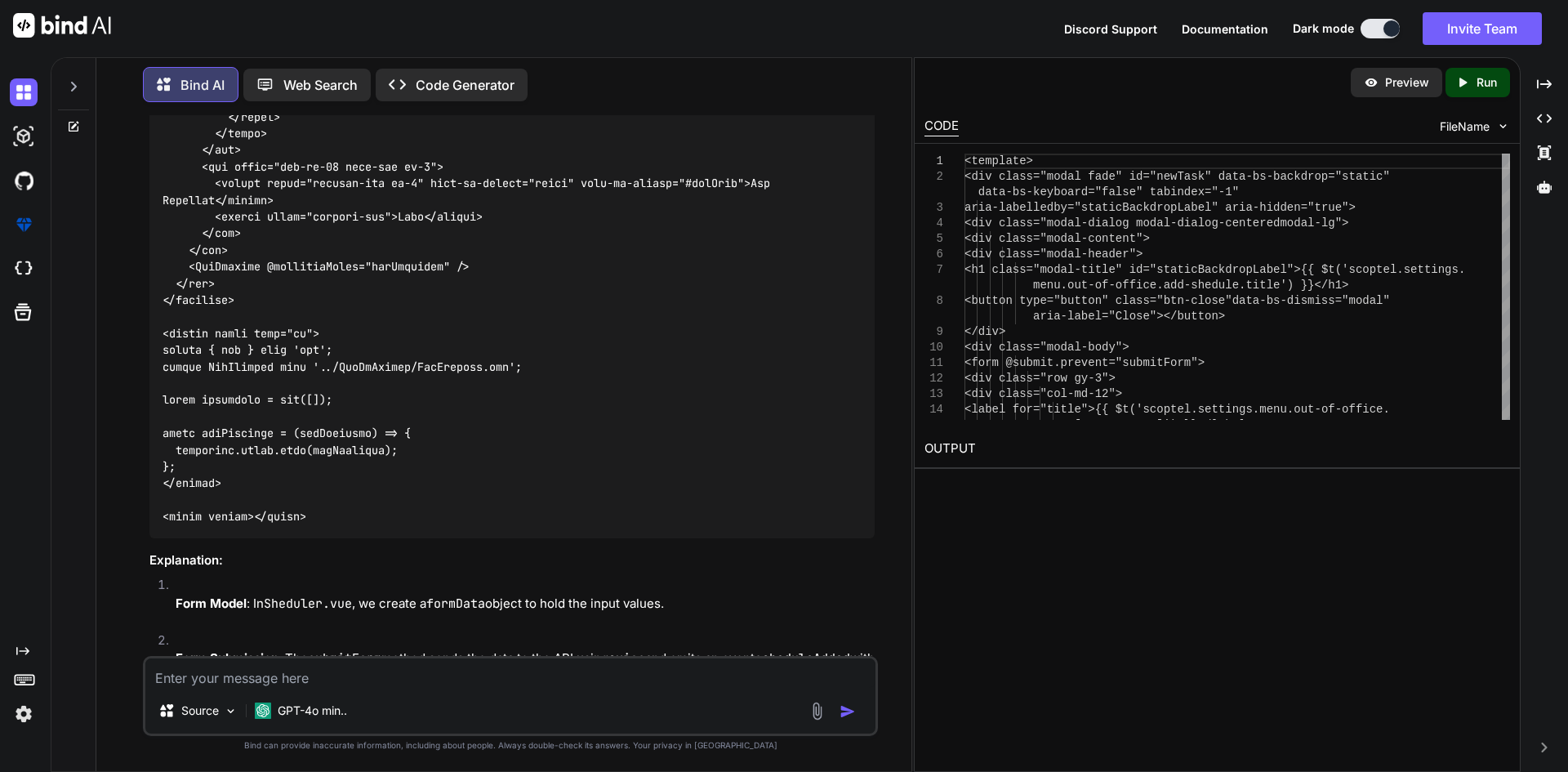
scroll to position [4987, 0]
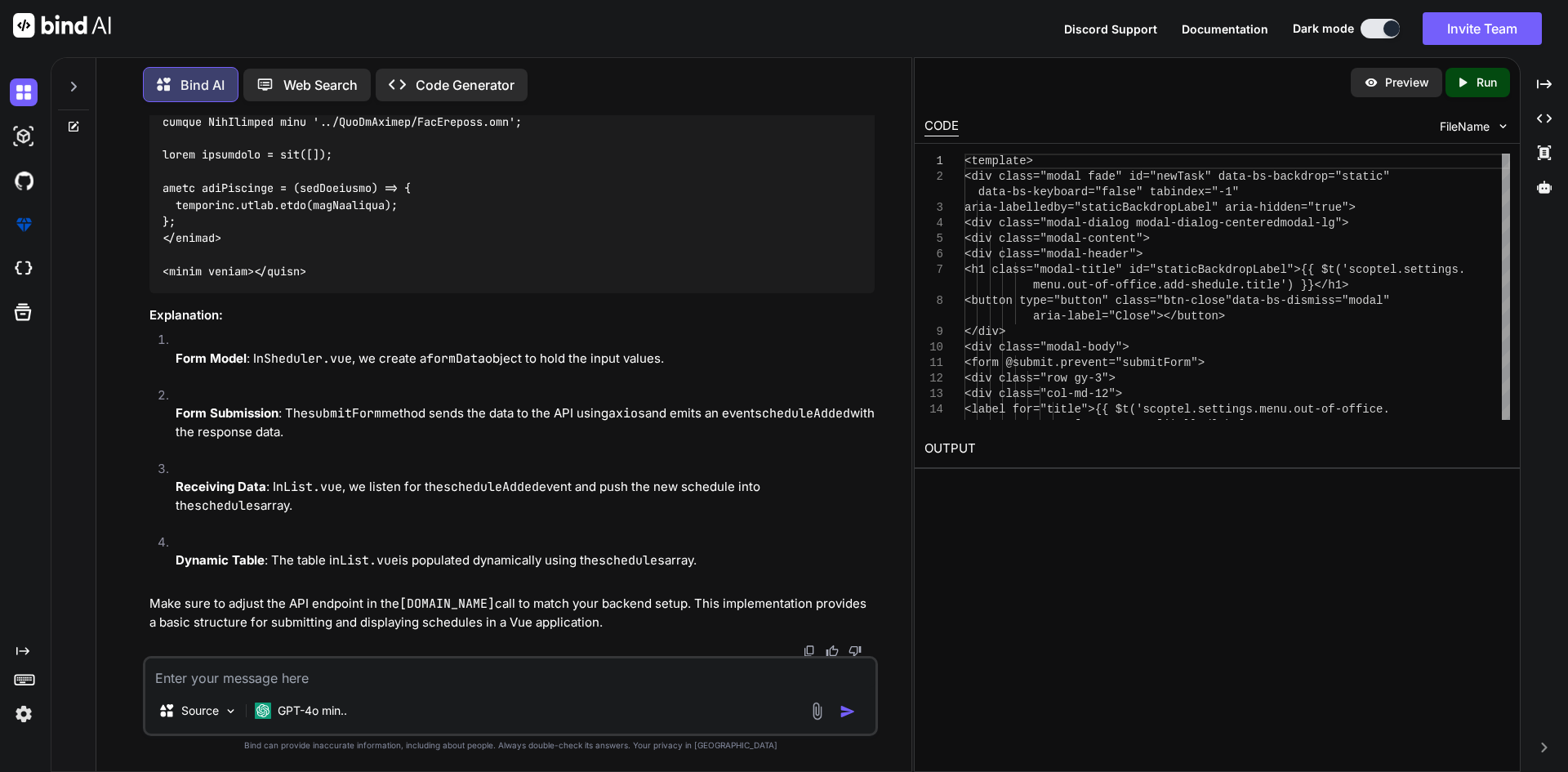
click at [272, 673] on textarea at bounding box center [510, 673] width 730 height 29
type textarea "a"
type textarea "submit form data in list page instead of sheduler sheduler only to add the data"
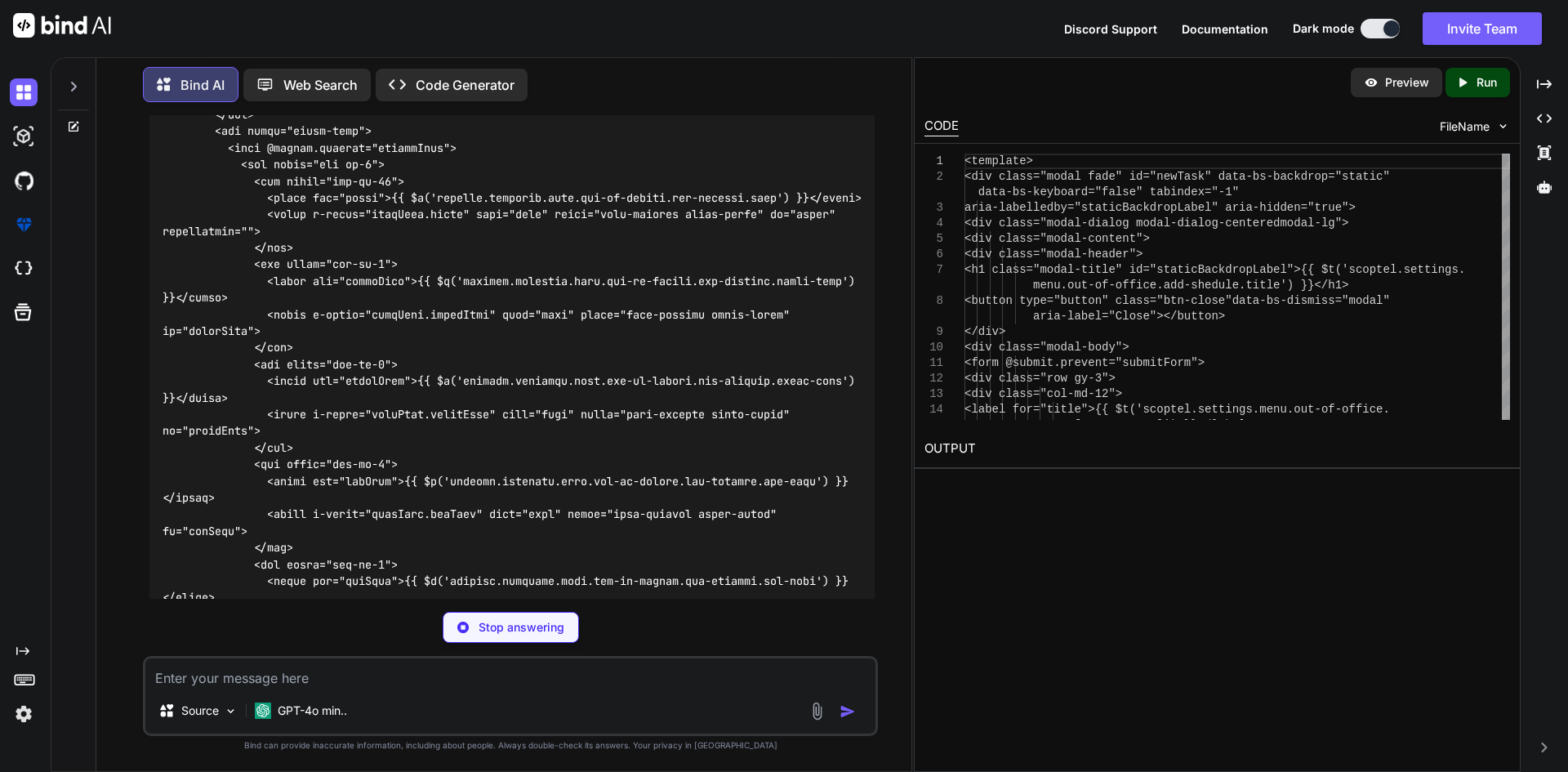
scroll to position [5834, 0]
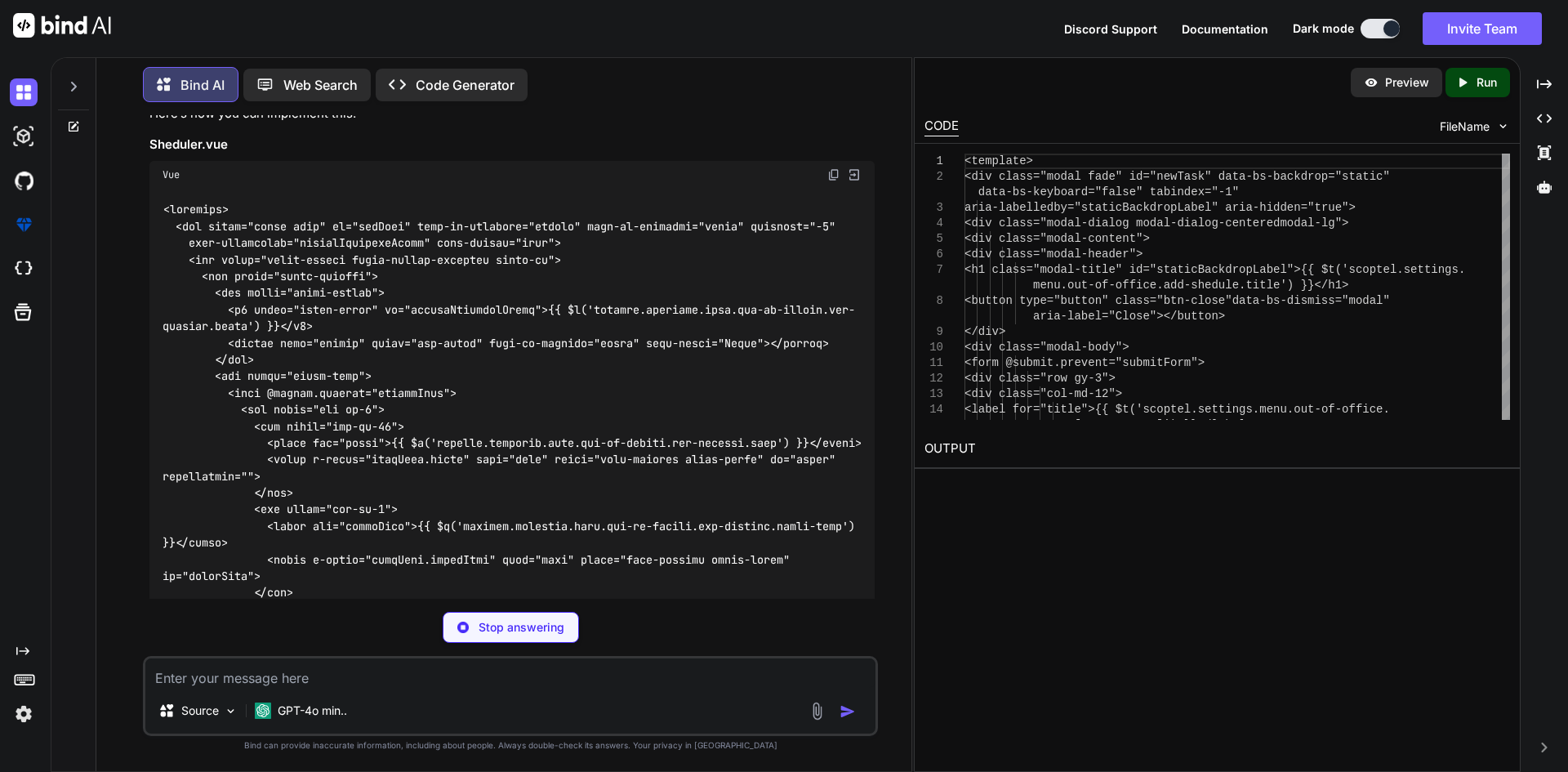
click at [835, 171] on img at bounding box center [833, 174] width 13 height 13
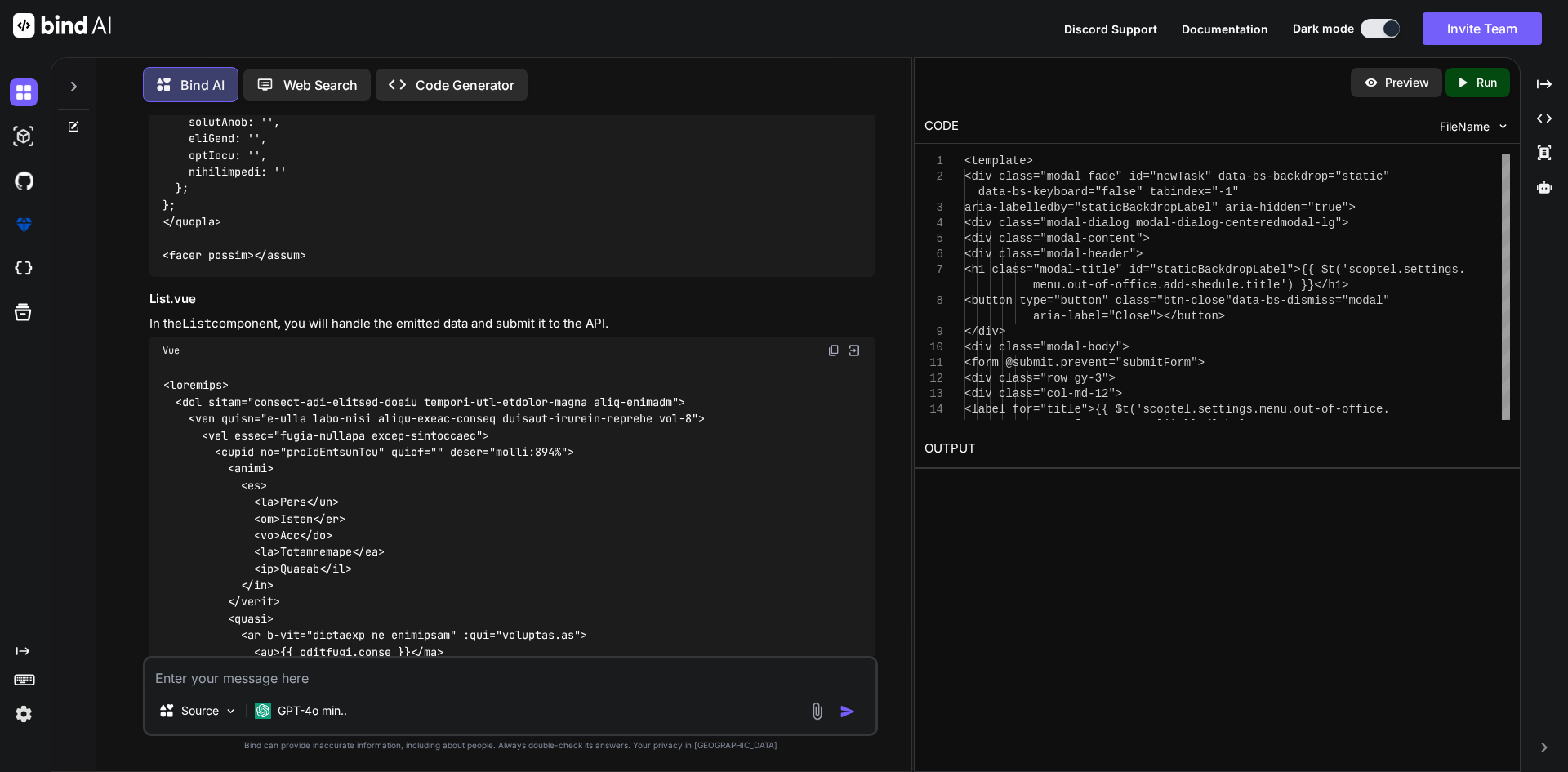
scroll to position [7467, 0]
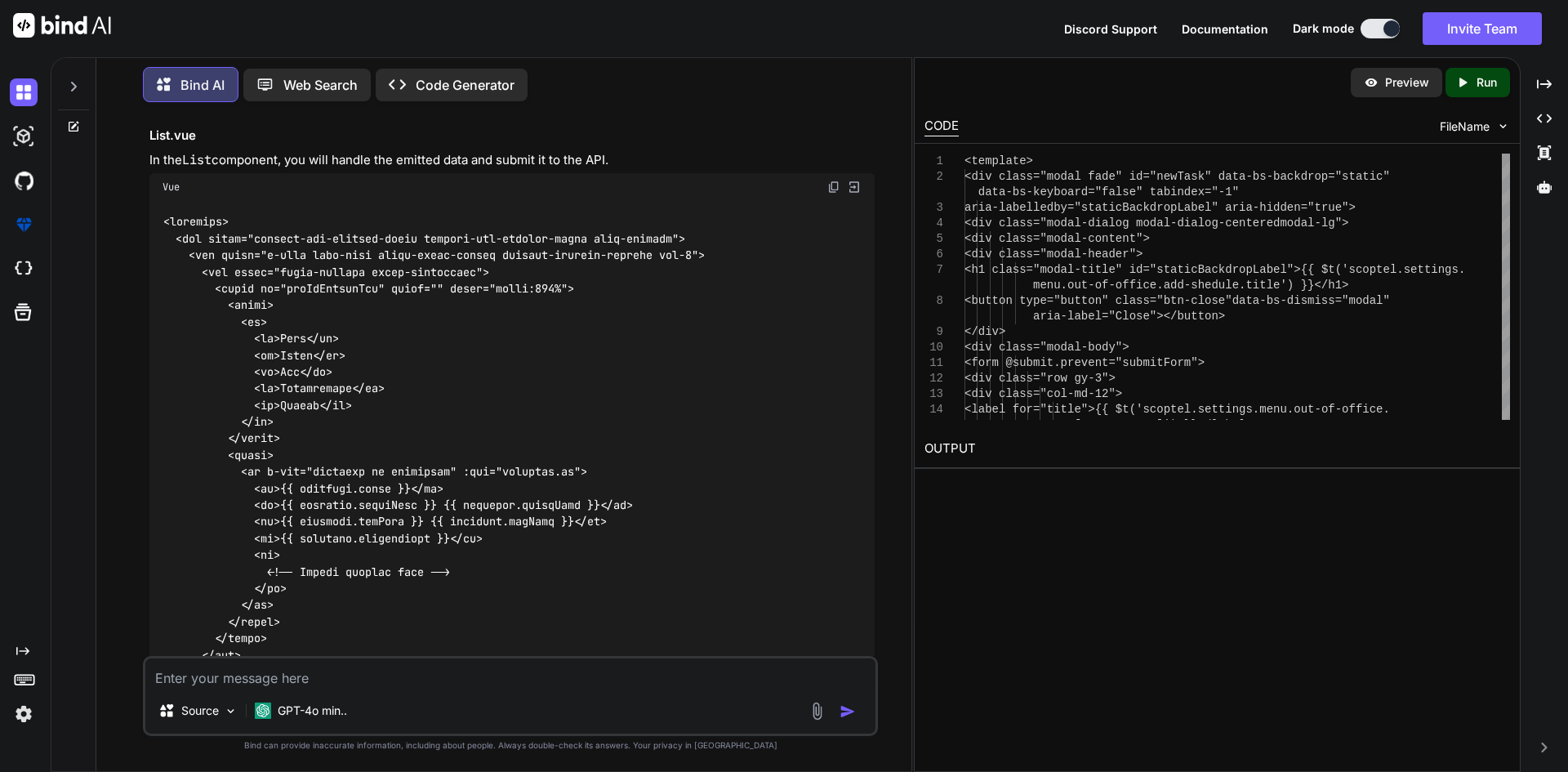
click at [230, 303] on code at bounding box center [469, 754] width 614 height 1083
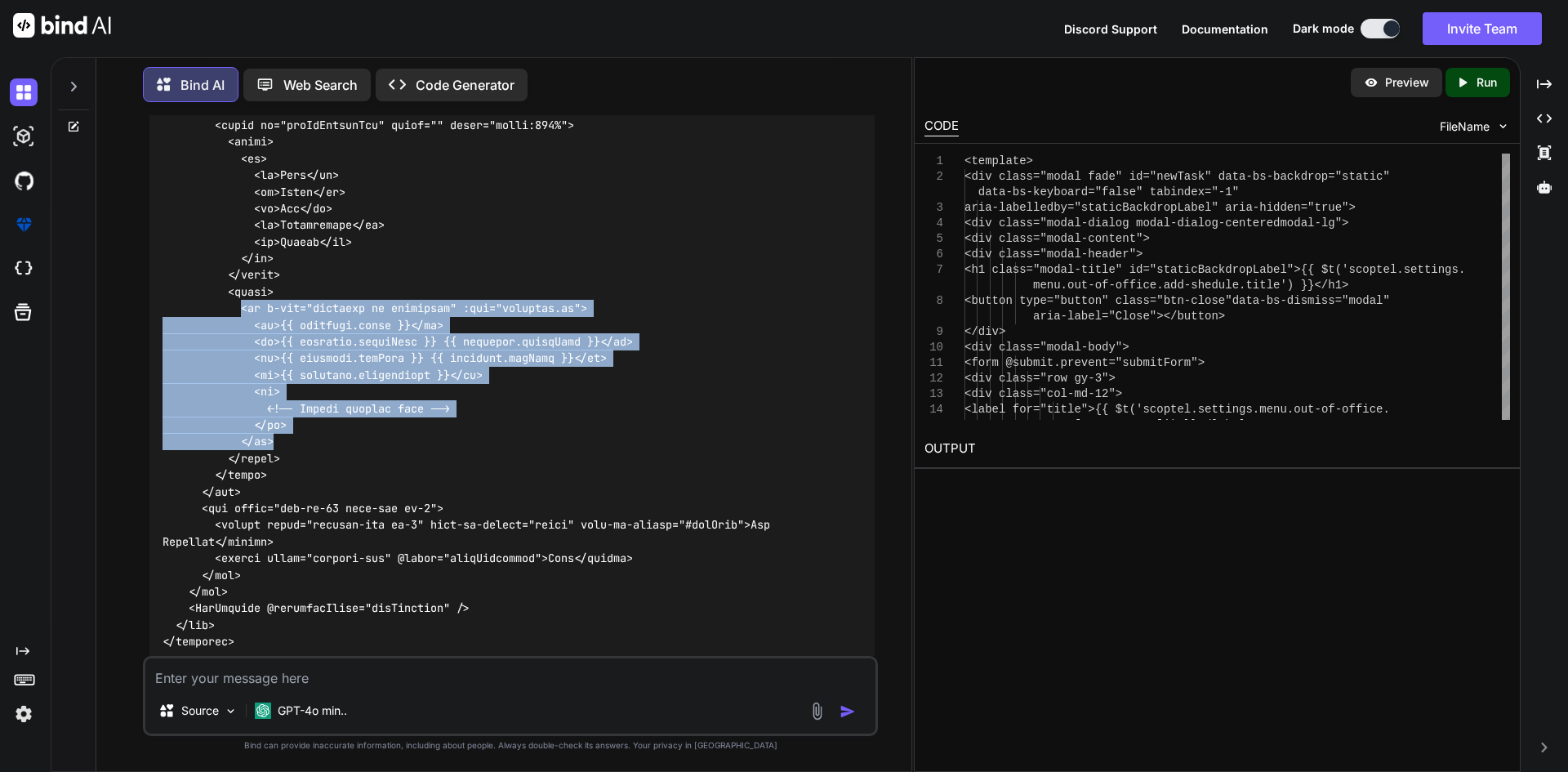
drag, startPoint x: 240, startPoint y: 322, endPoint x: 304, endPoint y: 453, distance: 145.8
click at [304, 453] on div at bounding box center [512, 592] width 725 height 1109
copy code "<tr v-for="schedule in schedules" :key="[DOMAIN_NAME]"> <td>{{ schedule.title }…"
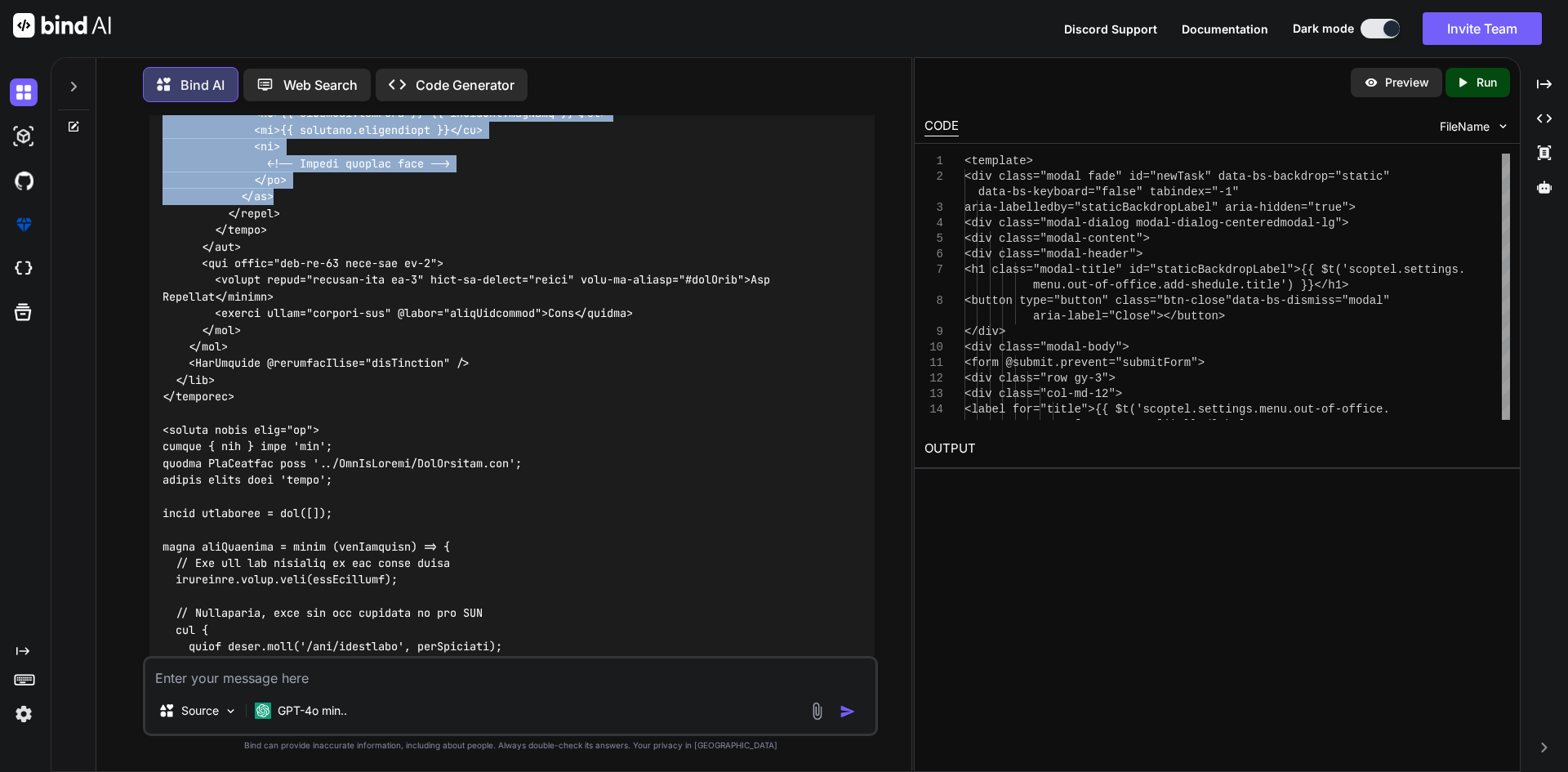
scroll to position [7957, 0]
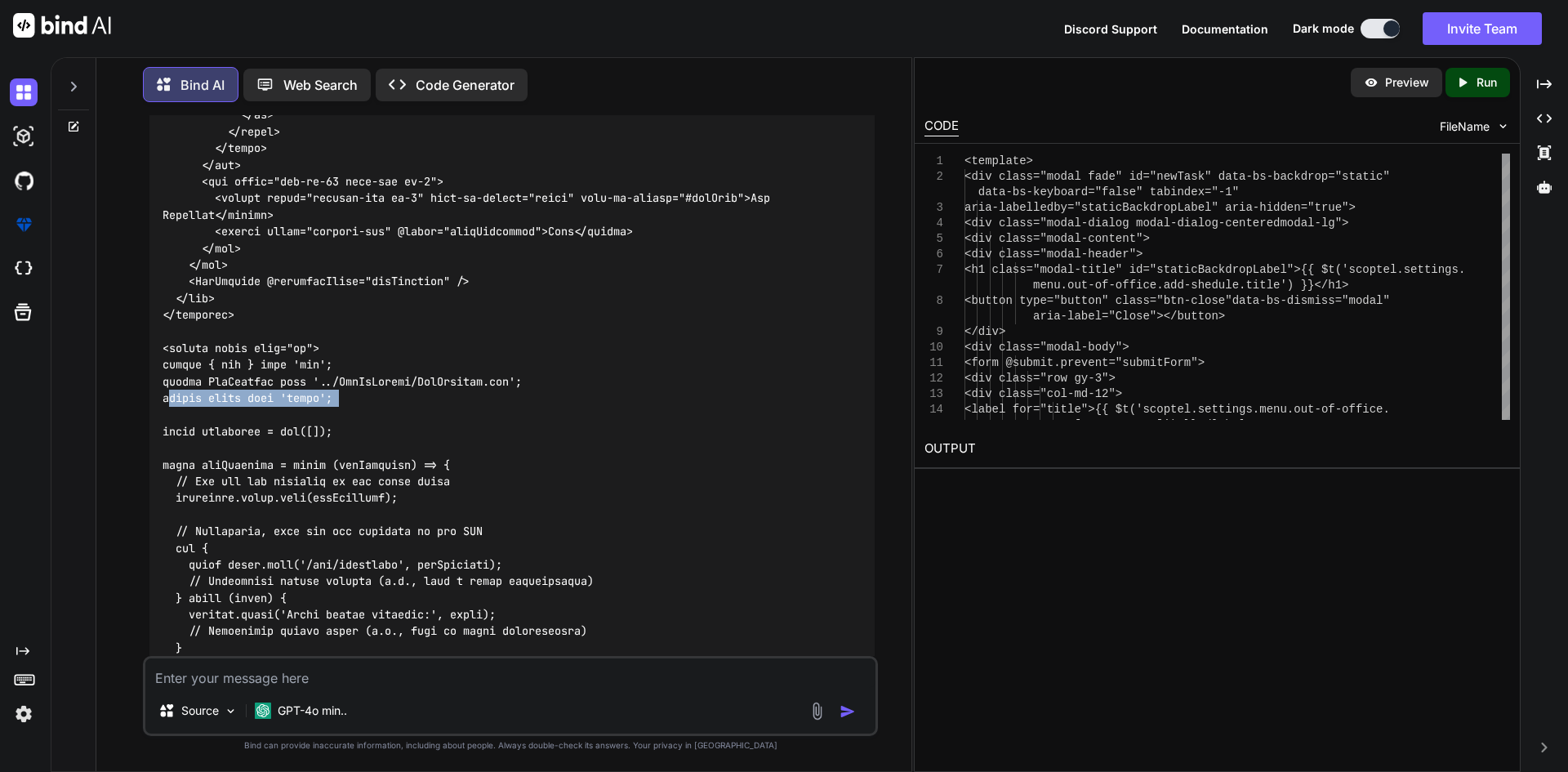
drag, startPoint x: 171, startPoint y: 416, endPoint x: 297, endPoint y: 432, distance: 127.0
click at [292, 432] on div at bounding box center [512, 265] width 725 height 1109
click at [329, 445] on code at bounding box center [469, 265] width 614 height 1083
drag, startPoint x: 352, startPoint y: 448, endPoint x: 191, endPoint y: 417, distance: 164.0
click at [191, 417] on div at bounding box center [512, 265] width 725 height 1109
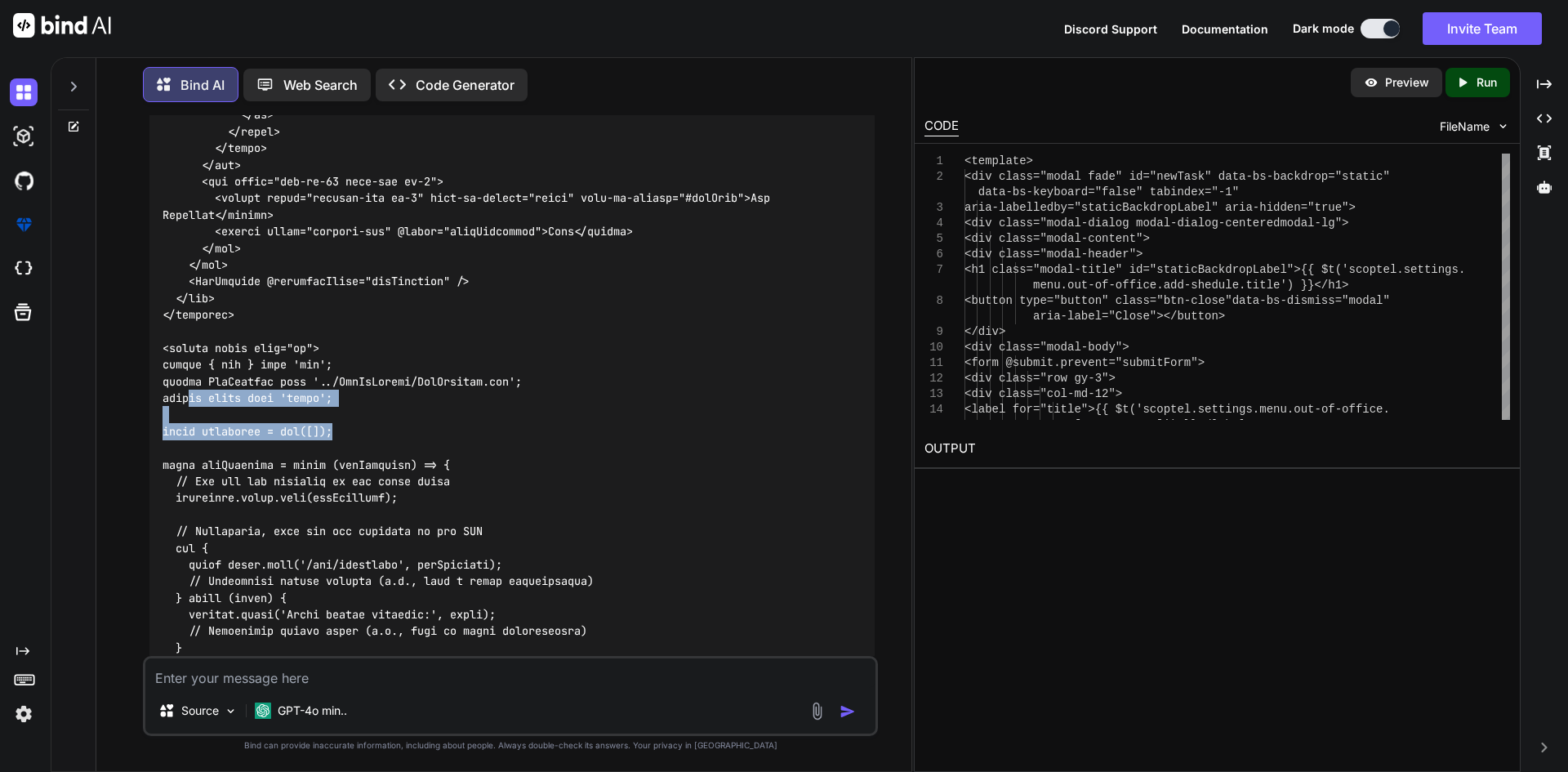
click at [247, 405] on code at bounding box center [469, 265] width 614 height 1083
click at [245, 389] on code at bounding box center [469, 265] width 614 height 1083
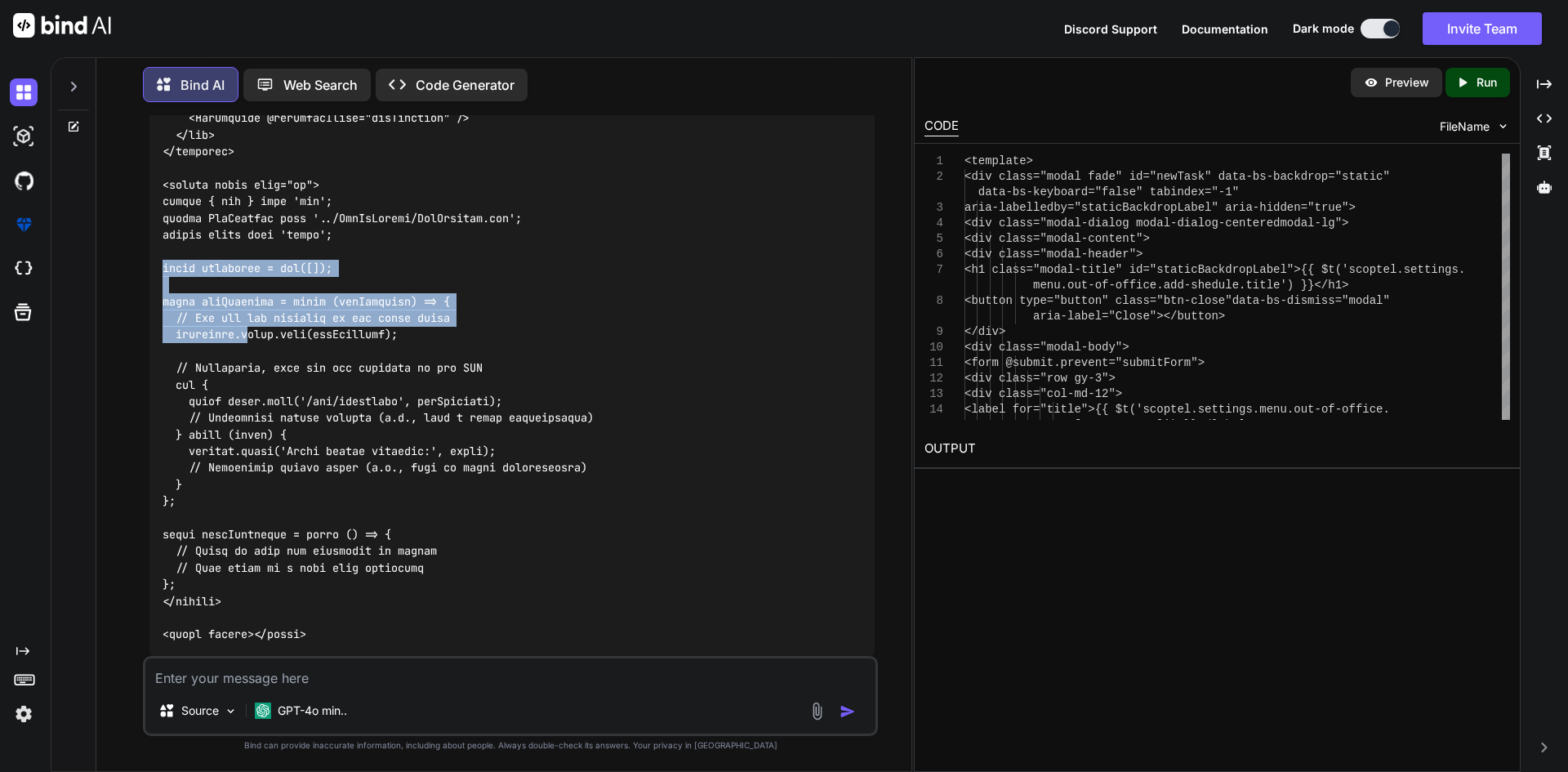
scroll to position [8365, 0]
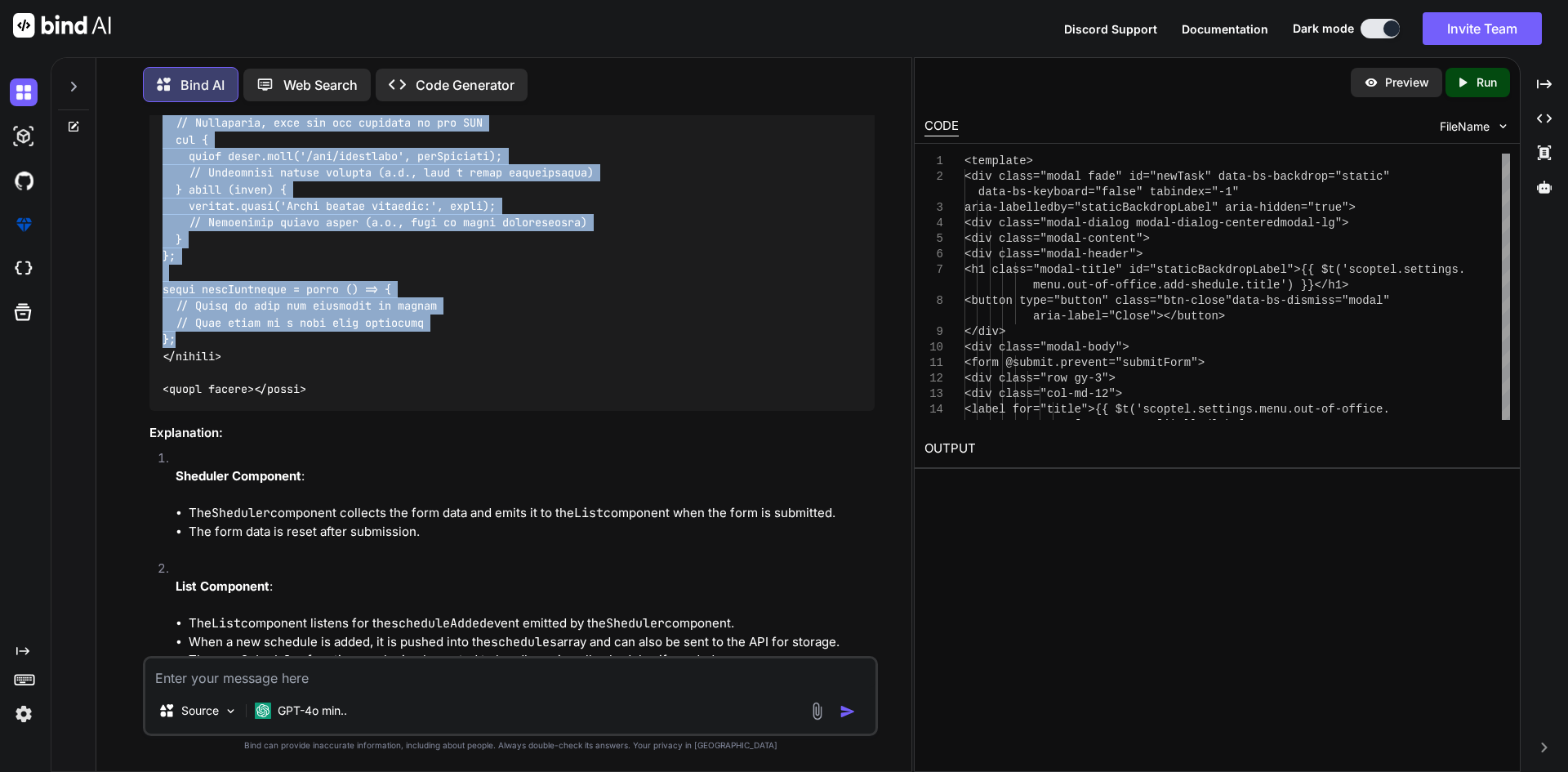
copy code "const schedules = ref([]); const addSchedule = async (newSchedule) => { // Add …"
drag, startPoint x: 159, startPoint y: 281, endPoint x: 249, endPoint y: 353, distance: 115.3
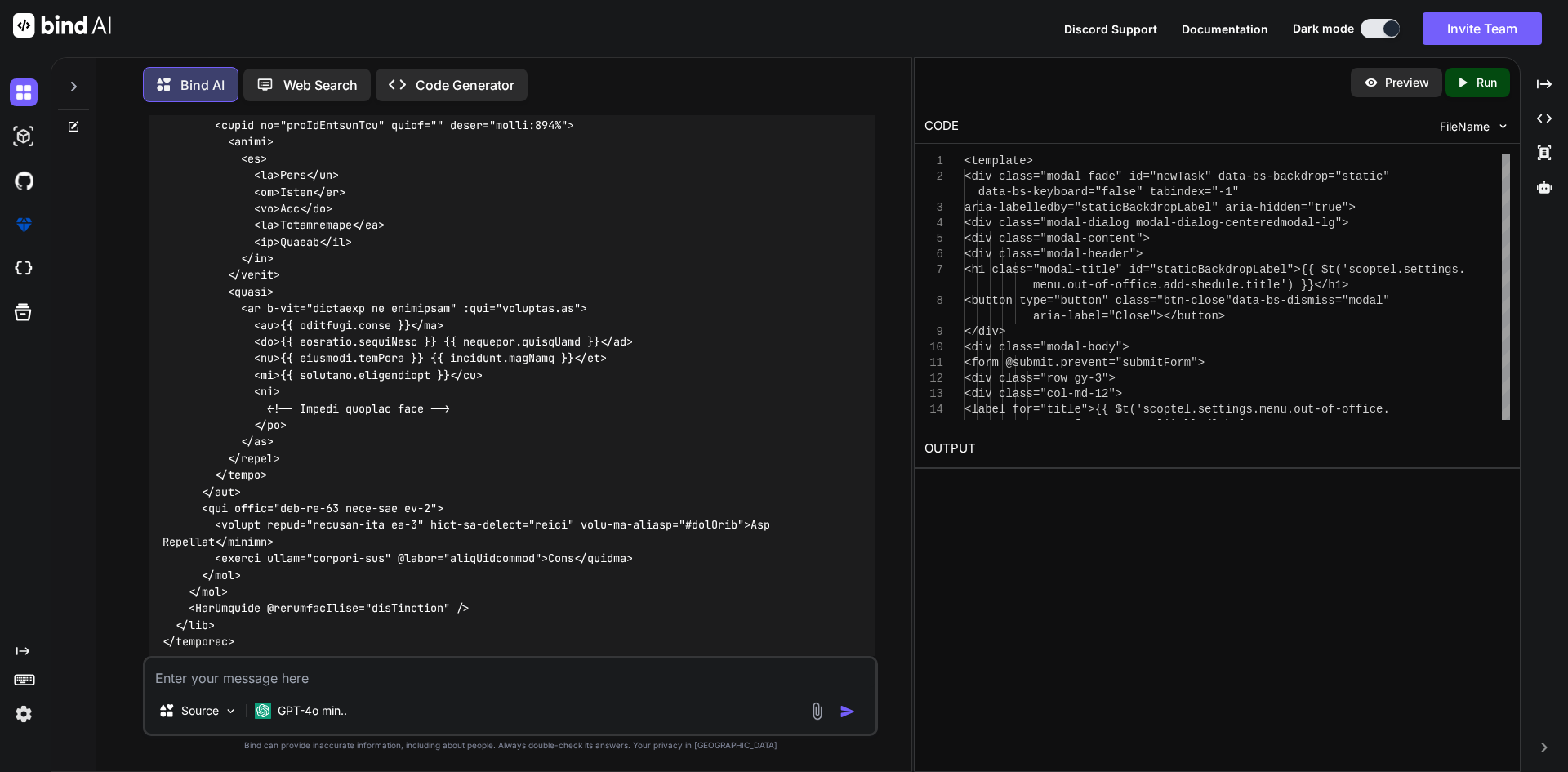
scroll to position [7467, 0]
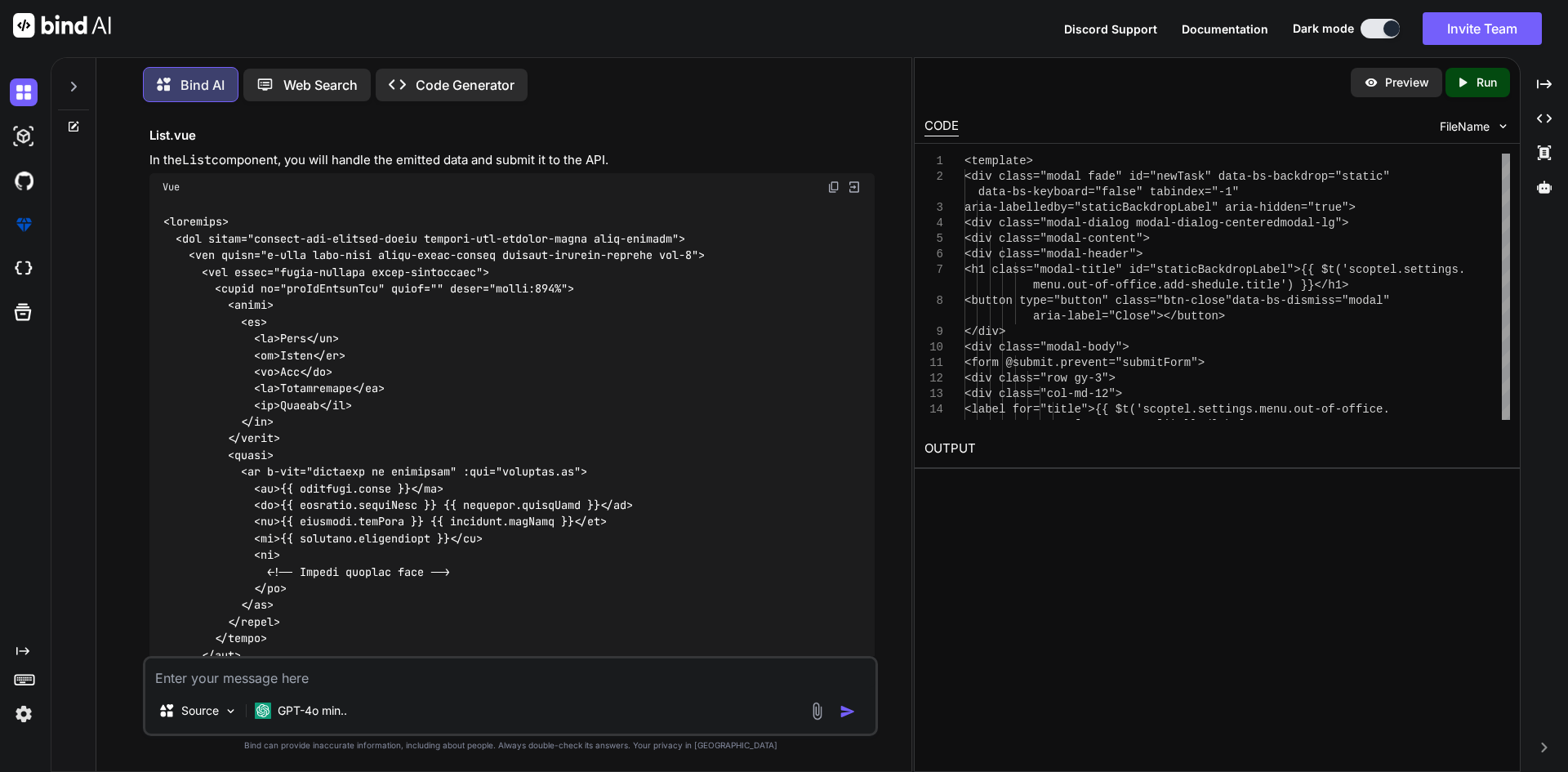
click at [827, 193] on img at bounding box center [833, 186] width 13 height 13
